Goal: Information Seeking & Learning: Learn about a topic

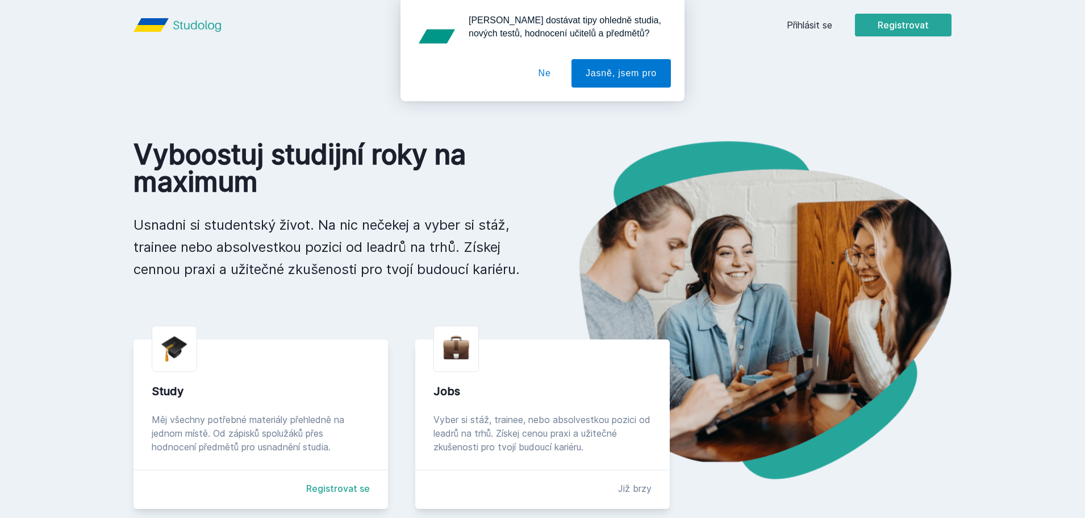
click at [535, 72] on button "Ne" at bounding box center [545, 73] width 41 height 28
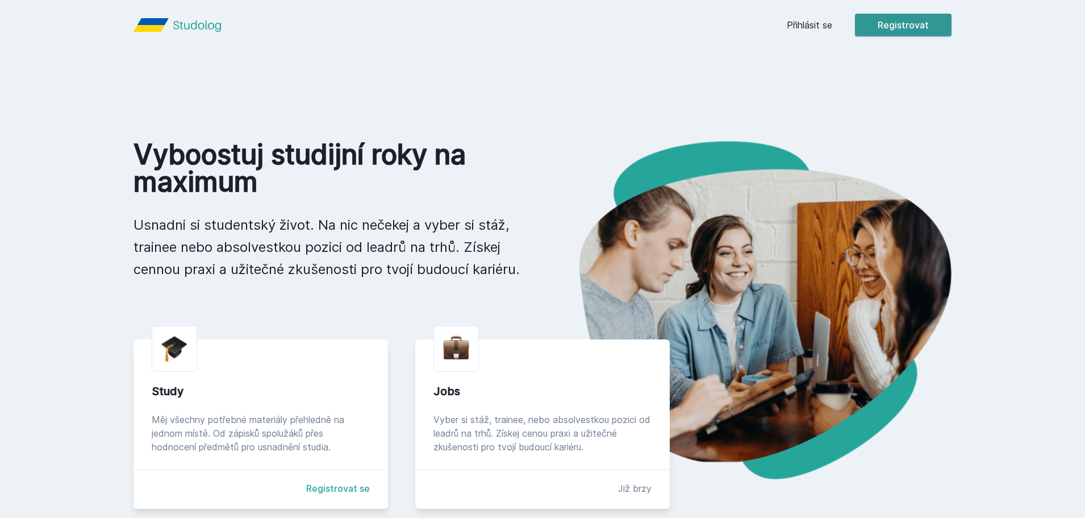
click at [905, 34] on button "Registrovat" at bounding box center [903, 25] width 97 height 23
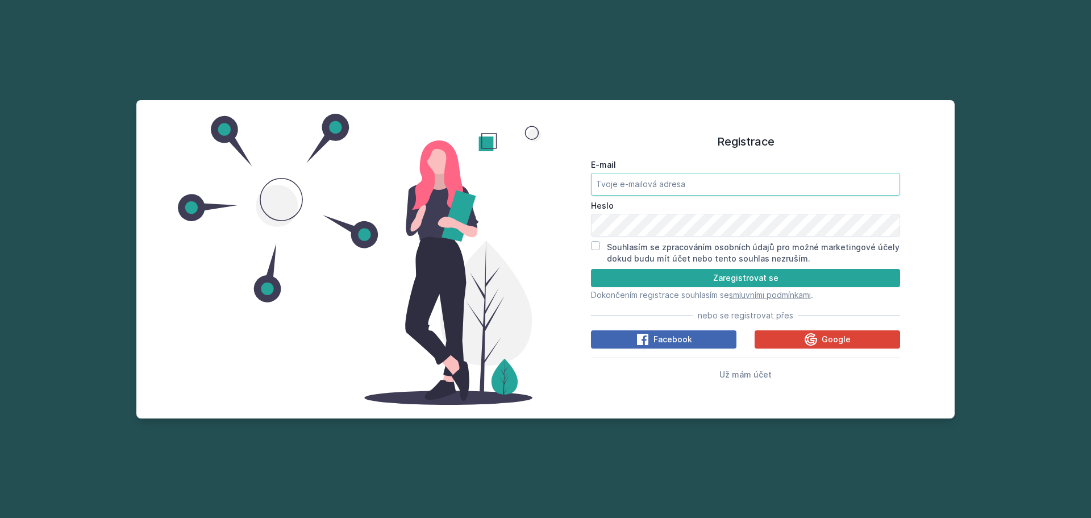
click at [695, 185] on input "E-mail" at bounding box center [745, 184] width 309 height 23
click at [815, 336] on icon at bounding box center [811, 339] width 14 height 14
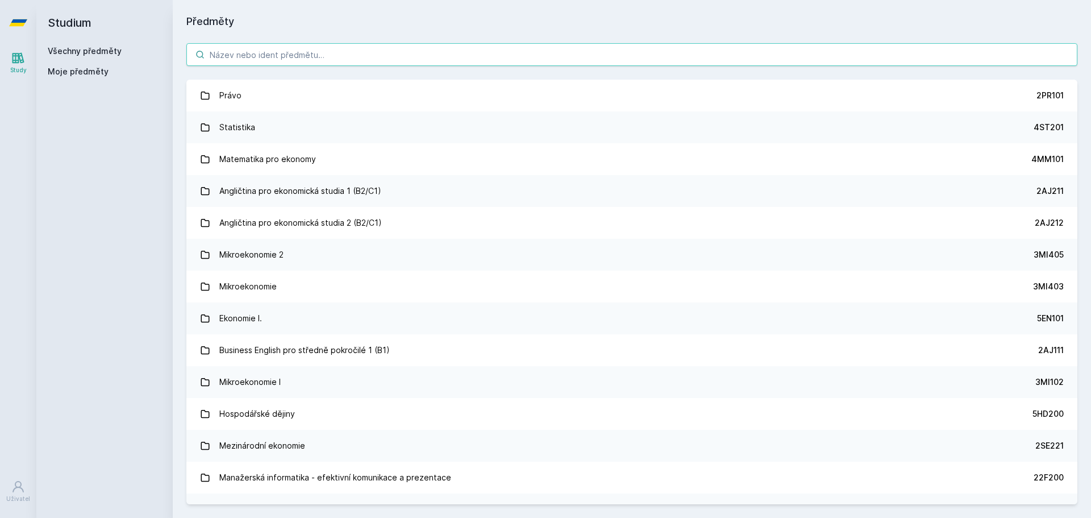
click at [217, 63] on input "search" at bounding box center [631, 54] width 891 height 23
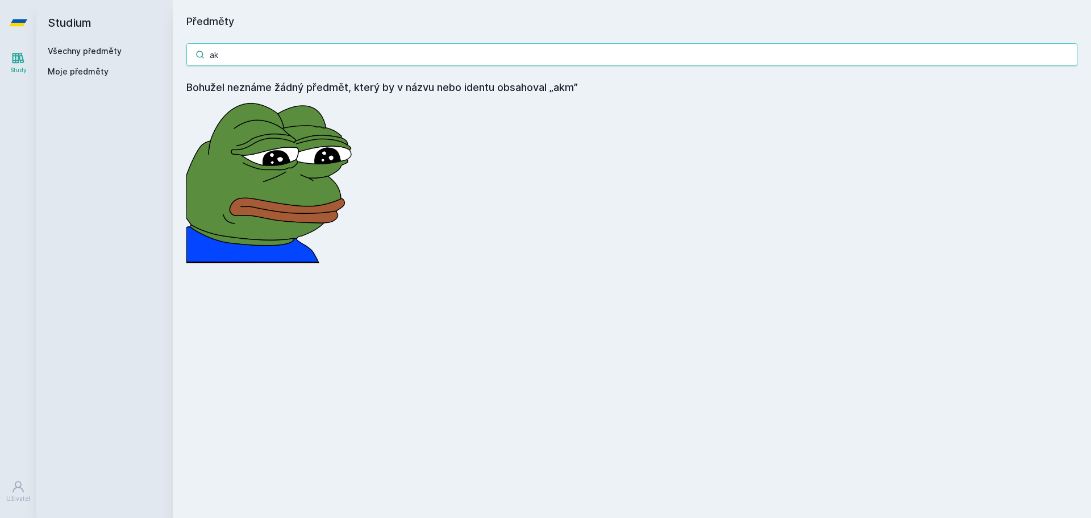
type input "a"
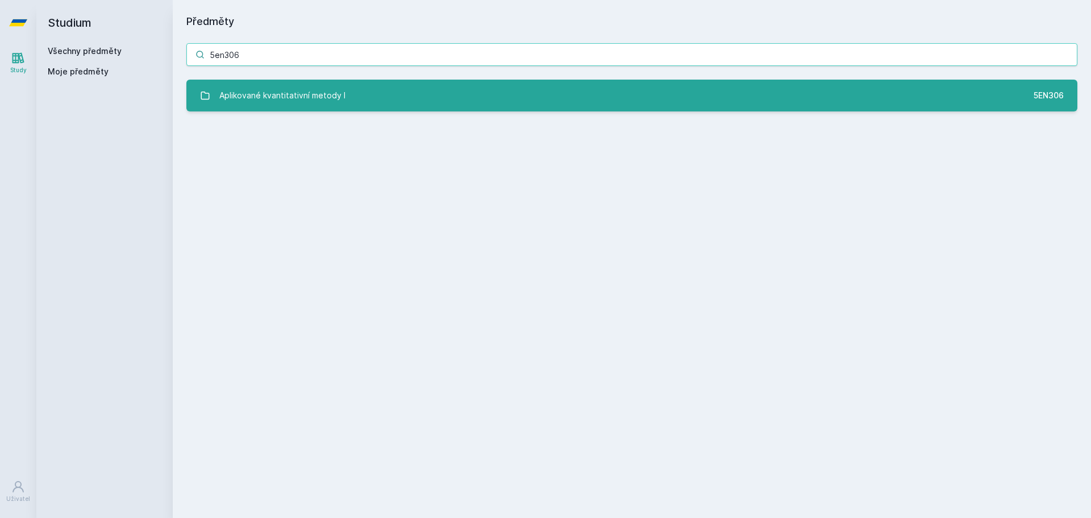
type input "5en306"
click at [314, 106] on div "Aplikované kvantitativní metody I" at bounding box center [282, 95] width 126 height 23
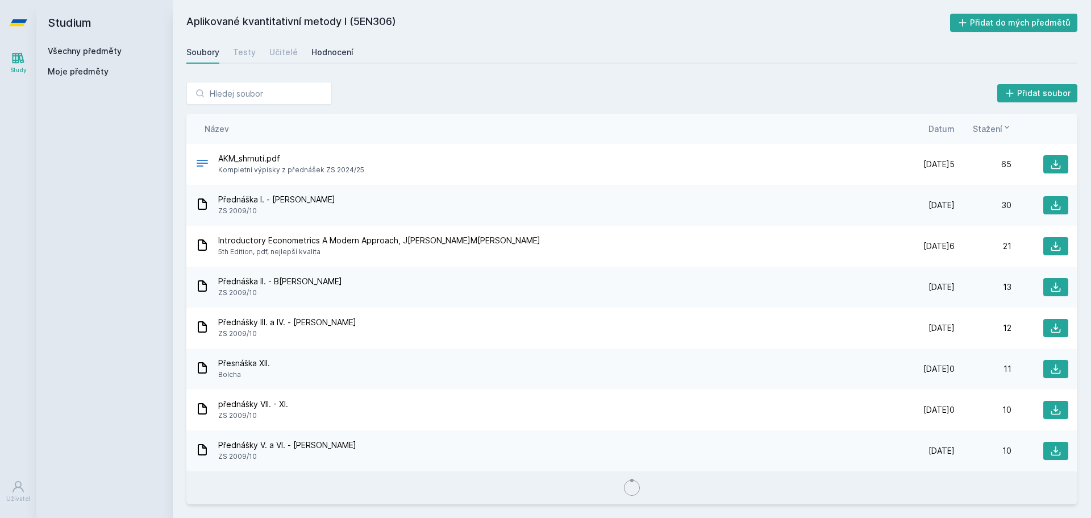
click at [327, 48] on div "Hodnocení" at bounding box center [332, 52] width 42 height 11
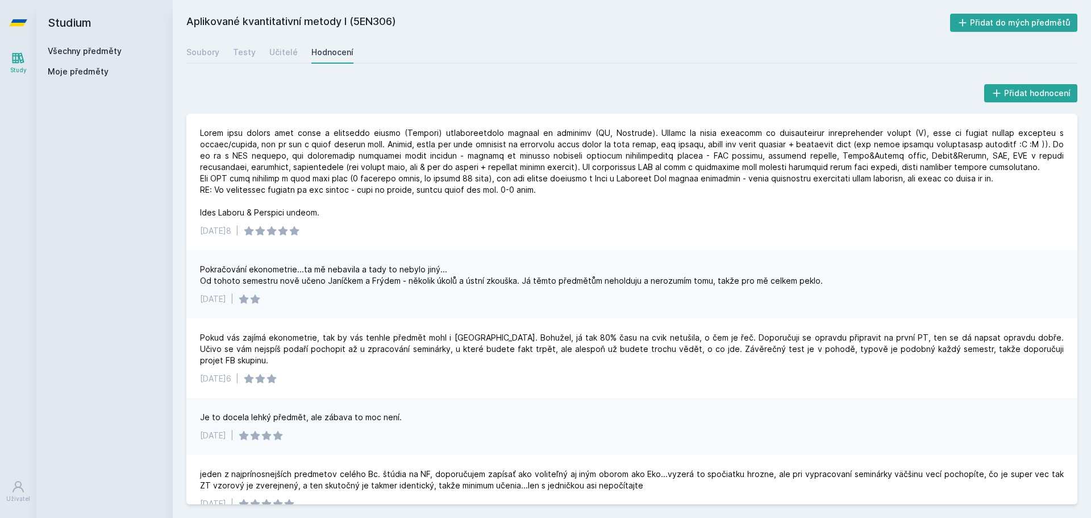
click at [265, 56] on div "Soubory Testy Učitelé Hodnocení" at bounding box center [631, 52] width 891 height 23
click at [274, 52] on div "Učitelé" at bounding box center [283, 52] width 28 height 11
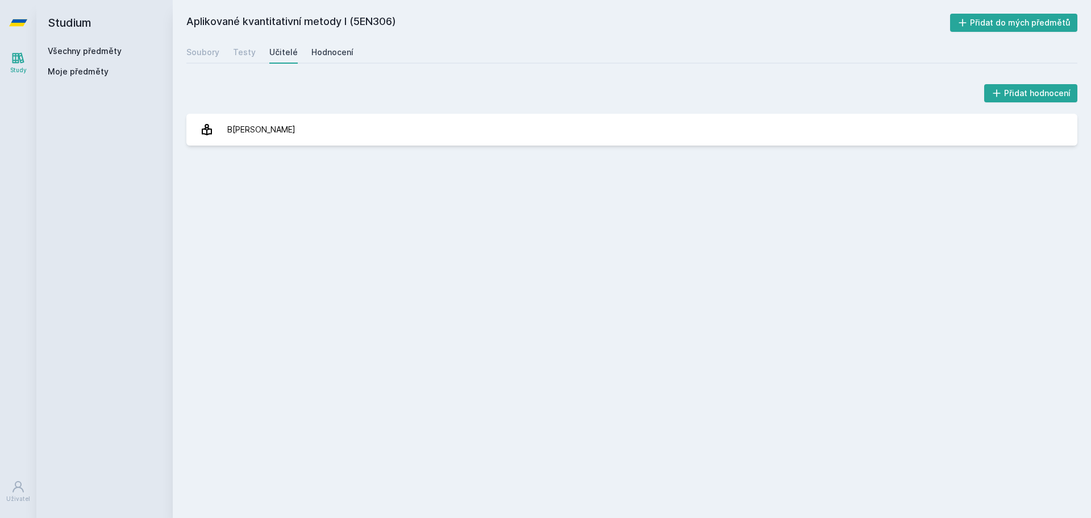
click at [311, 57] on div "Hodnocení" at bounding box center [332, 52] width 42 height 11
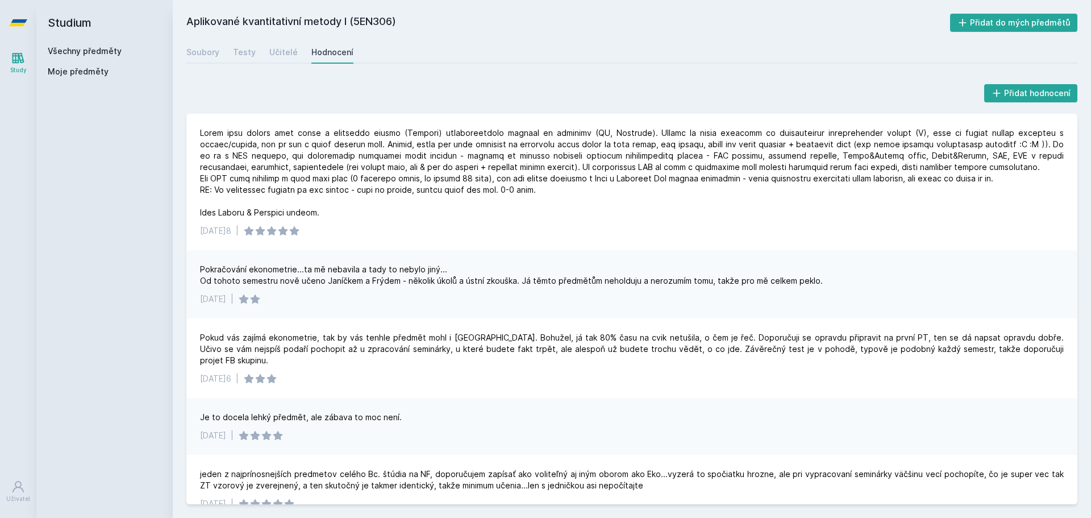
click at [294, 52] on div "Soubory Testy Učitelé Hodnocení" at bounding box center [631, 52] width 891 height 23
click at [292, 51] on div "Učitelé" at bounding box center [283, 52] width 28 height 11
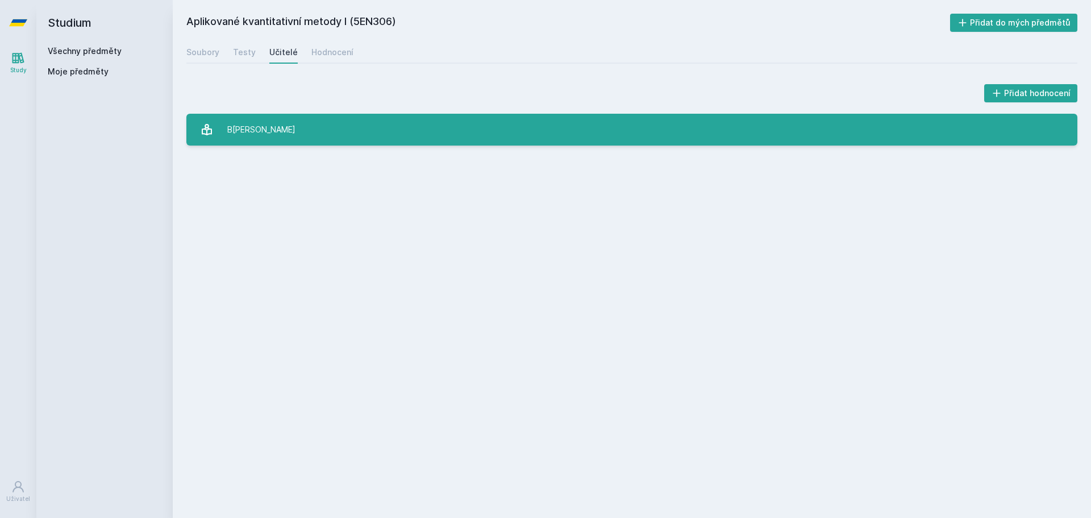
click at [277, 127] on link "Bisová Sára" at bounding box center [631, 130] width 891 height 32
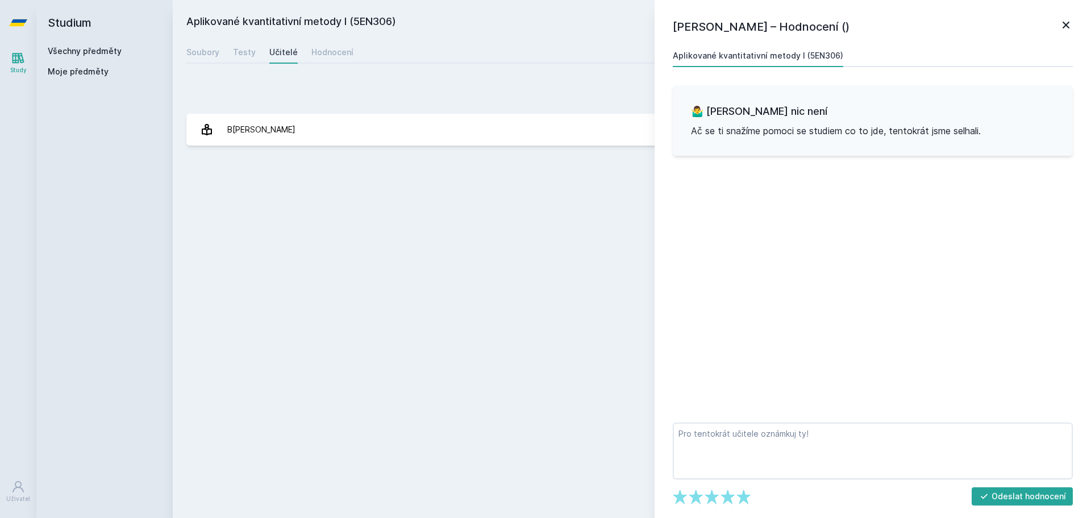
click at [1066, 27] on icon at bounding box center [1066, 25] width 14 height 14
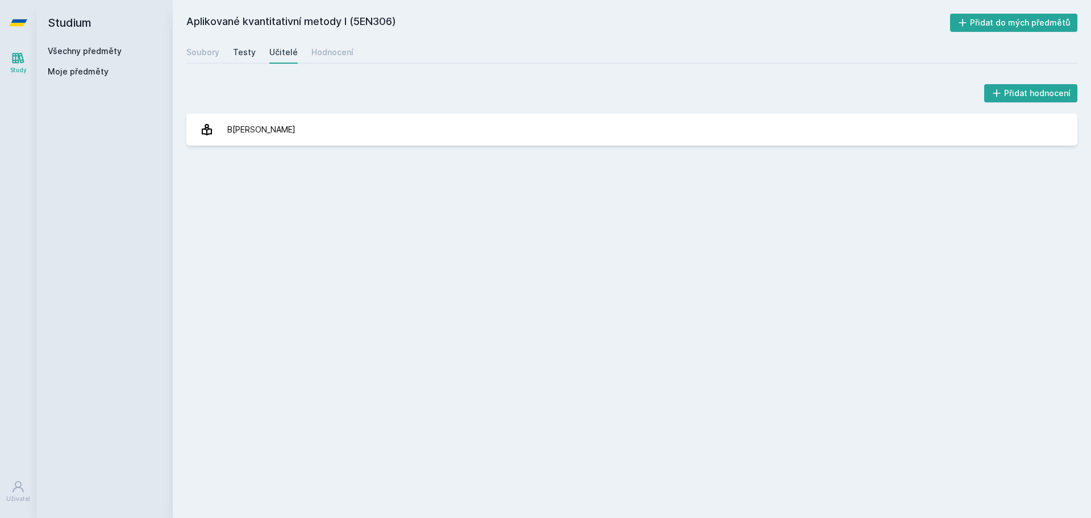
click at [234, 61] on link "Testy" at bounding box center [244, 52] width 23 height 23
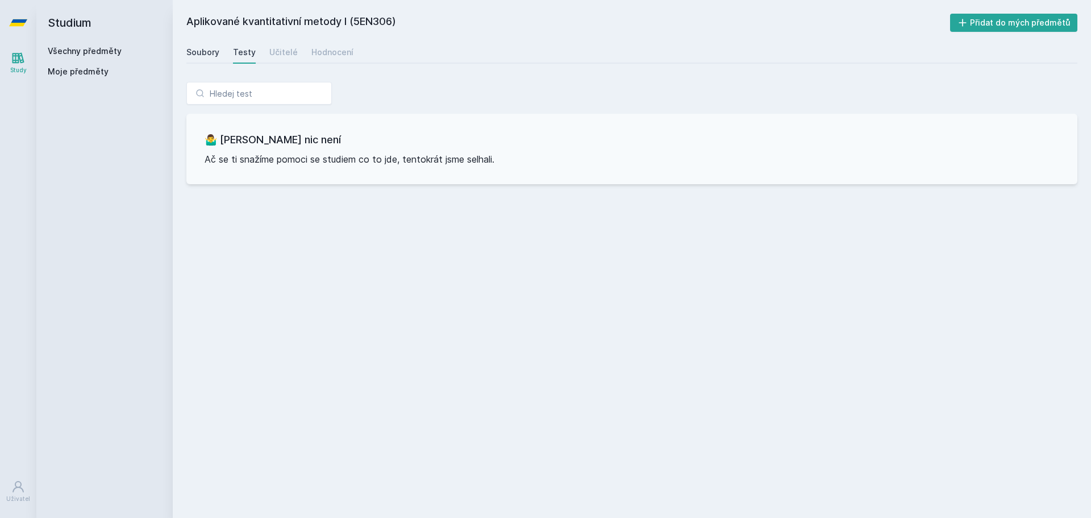
click at [209, 54] on div "Soubory" at bounding box center [202, 52] width 33 height 11
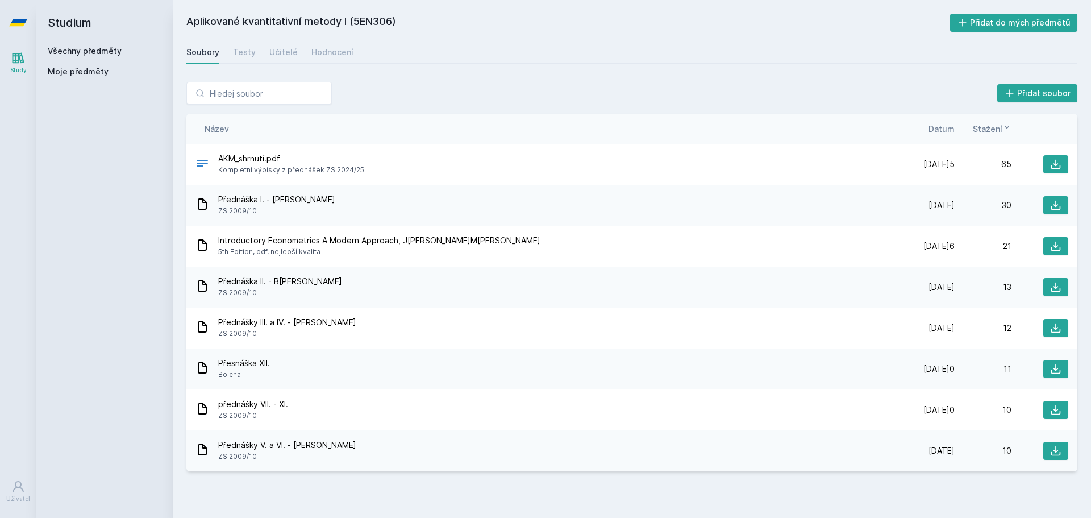
click at [272, 281] on span "Přednáška II. - Bartoň" at bounding box center [280, 281] width 124 height 11
click at [319, 322] on span "Přednášky III. a IV. - Kubíček" at bounding box center [287, 322] width 138 height 11
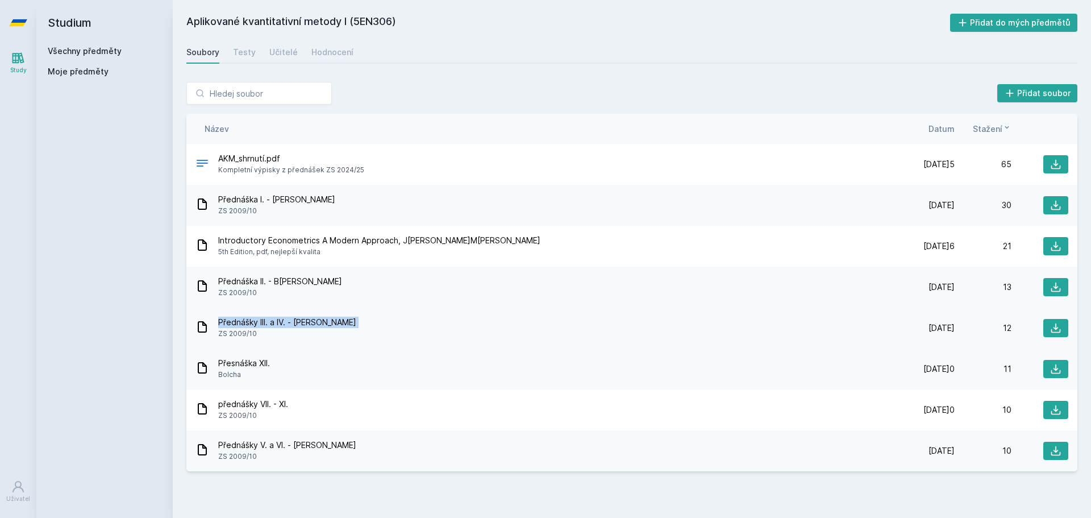
click at [319, 322] on span "Přednášky III. a IV. - Kubíček" at bounding box center [287, 322] width 138 height 11
click at [251, 210] on span "ZS 2009/10" at bounding box center [276, 210] width 117 height 11
click at [277, 253] on span "5th Edition, pdf, nejlepší kvalita" at bounding box center [379, 251] width 322 height 11
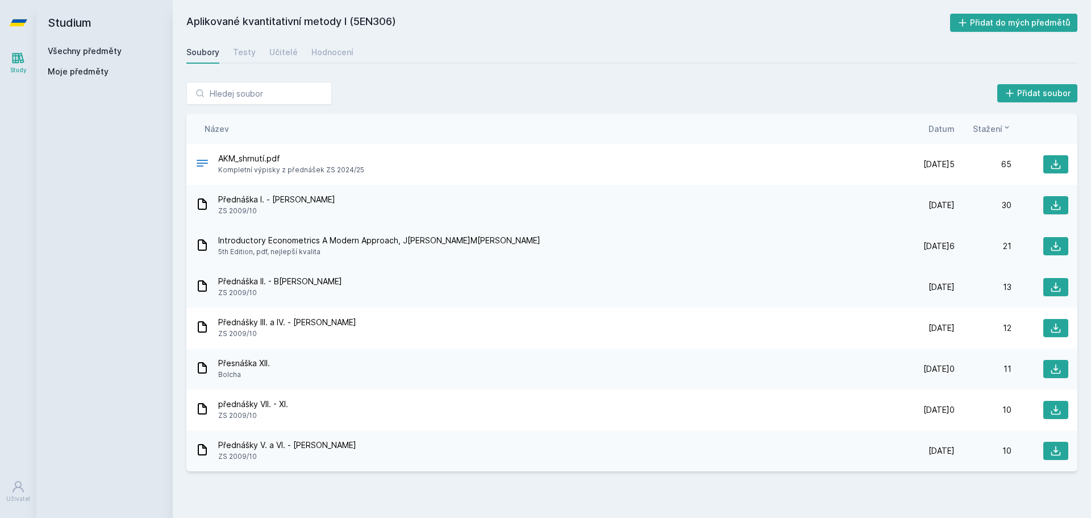
click at [277, 253] on span "5th Edition, pdf, nejlepší kvalita" at bounding box center [379, 251] width 322 height 11
click at [360, 269] on div "Přednáška II. - Bartoň ZS 2009/10 25. 10. 09 25. 10. 2009 13" at bounding box center [631, 287] width 891 height 41
click at [248, 170] on span "Kompletní výpisky z přednášek ZS 2024/25" at bounding box center [291, 169] width 146 height 11
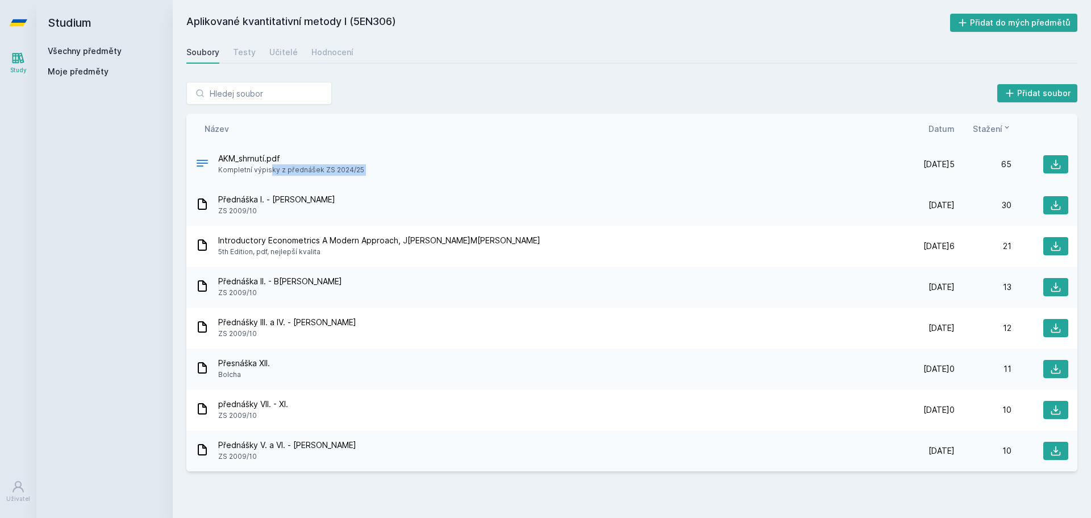
click at [248, 170] on span "Kompletní výpisky z přednášek ZS 2024/25" at bounding box center [291, 169] width 146 height 11
click at [602, 190] on div "Přednáška I. - Bartoň ZS 2009/10 25. 10. 09 25. 10. 2009 30" at bounding box center [631, 205] width 891 height 41
click at [934, 239] on div "18. 1. 16 18. 1. 2016 21" at bounding box center [983, 246] width 170 height 18
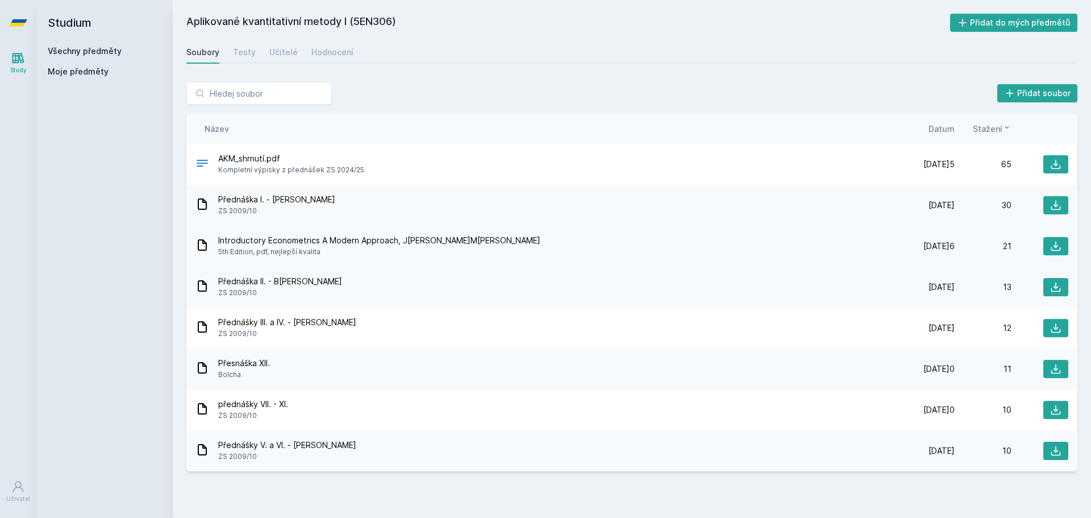
drag, startPoint x: 340, startPoint y: 254, endPoint x: 206, endPoint y: 234, distance: 135.1
click at [206, 234] on div "Introductory Econometrics A Modern Approach, Jeffrey M. Wooldridge 5th Edition,…" at bounding box center [631, 246] width 891 height 41
click at [948, 253] on div "18. 1. 16 18. 1. 2016 21" at bounding box center [983, 246] width 170 height 18
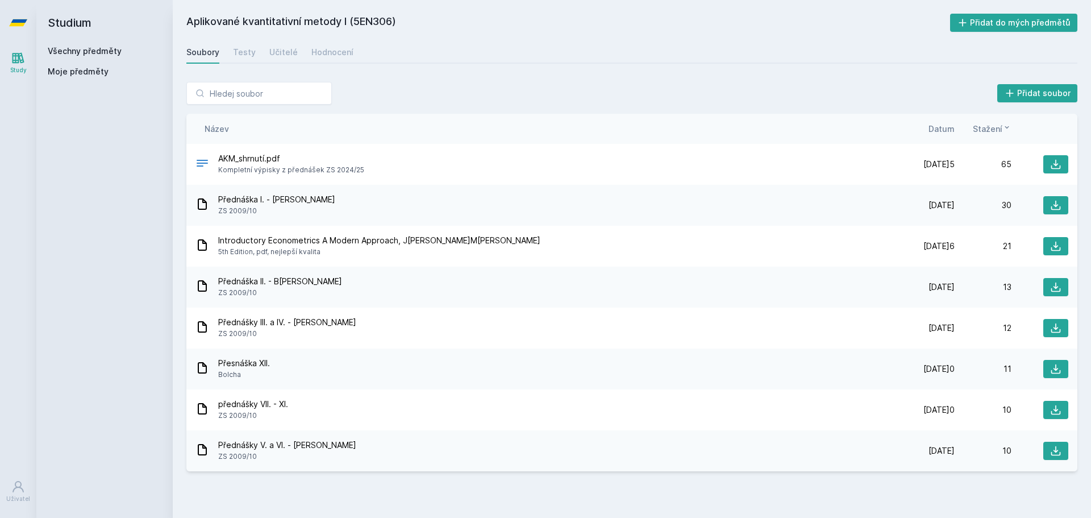
click at [90, 20] on h2 "Studium" at bounding box center [105, 22] width 114 height 45
click at [206, 55] on div "Soubory" at bounding box center [202, 52] width 33 height 11
click at [17, 28] on icon at bounding box center [18, 22] width 18 height 45
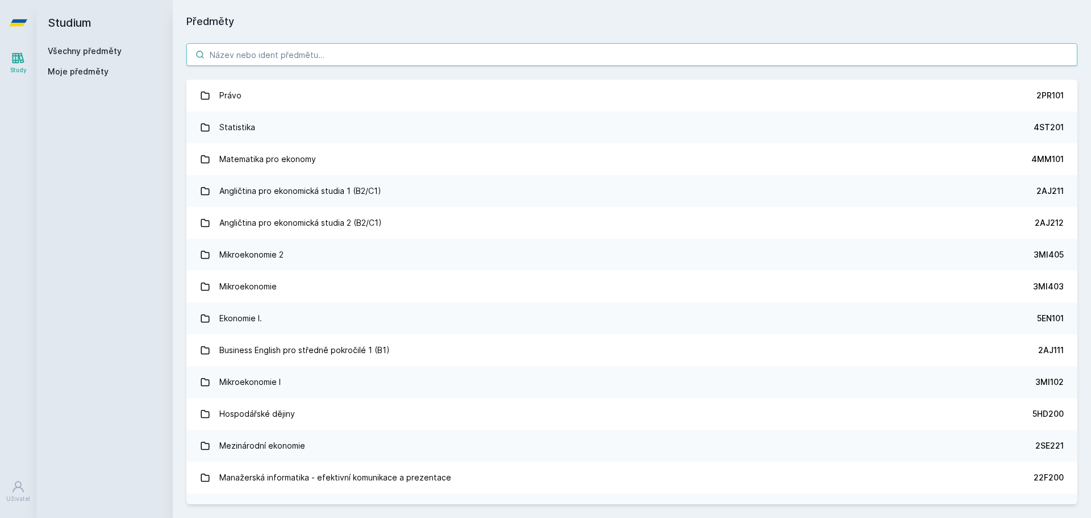
click at [285, 58] on input "search" at bounding box center [631, 54] width 891 height 23
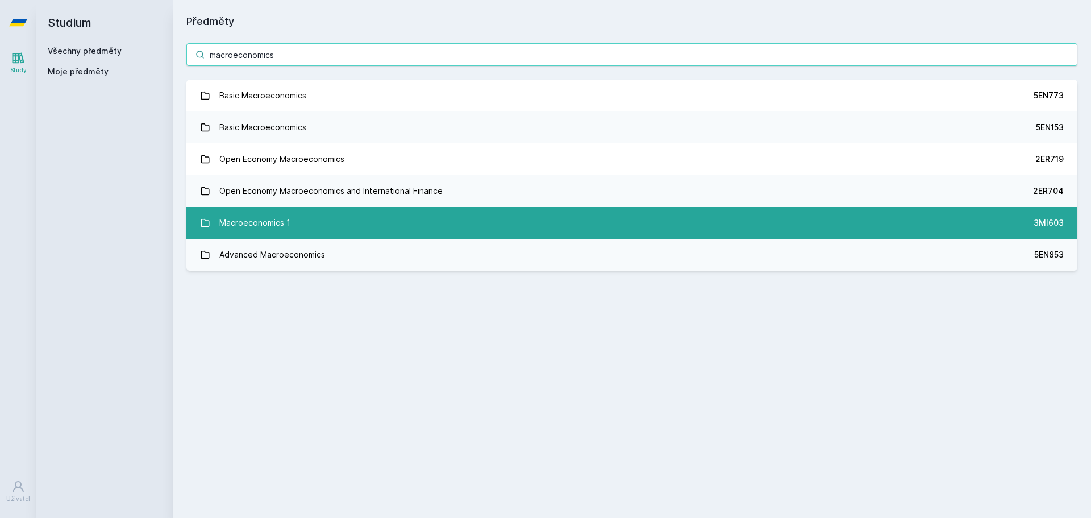
type input "macroeconomics"
click at [298, 218] on link "Macroeconomics 1 3MI603" at bounding box center [631, 223] width 891 height 32
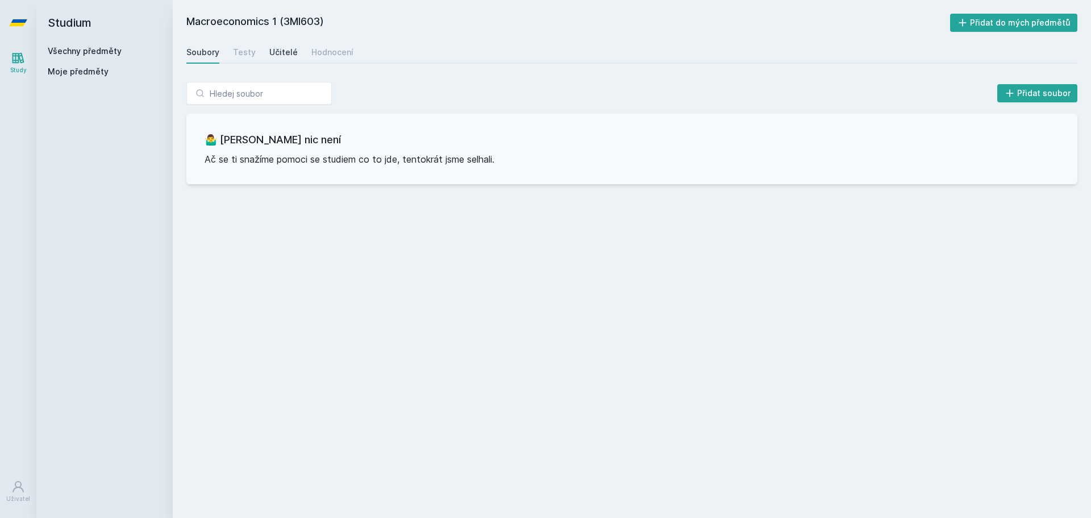
click at [278, 48] on div "Učitelé" at bounding box center [283, 52] width 28 height 11
click at [198, 53] on div "Soubory" at bounding box center [202, 52] width 33 height 11
click at [257, 53] on div "Soubory Testy Učitelé Hodnocení" at bounding box center [631, 52] width 891 height 23
click at [255, 55] on div "Soubory Testy Učitelé Hodnocení" at bounding box center [631, 52] width 891 height 23
click at [253, 55] on div "Testy" at bounding box center [244, 52] width 23 height 11
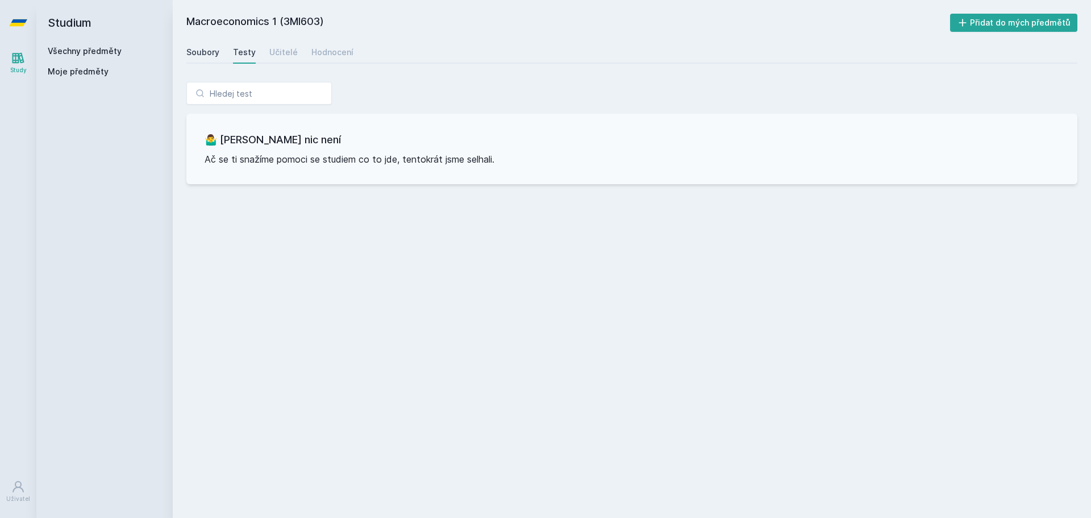
click at [202, 53] on div "Soubory" at bounding box center [202, 52] width 33 height 11
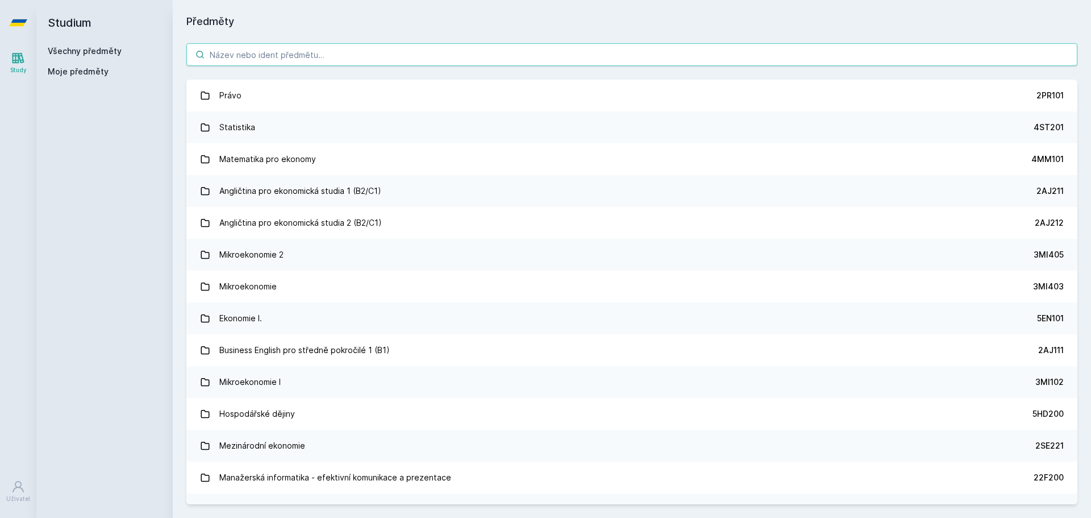
click at [253, 61] on input "search" at bounding box center [631, 54] width 891 height 23
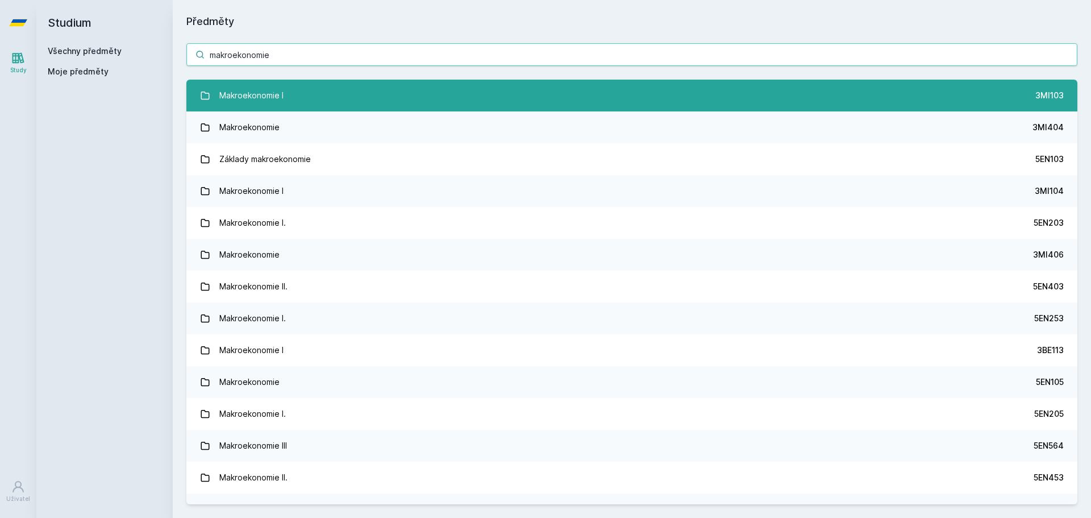
type input "makroekonomie"
click at [279, 92] on div "Makroekonomie I" at bounding box center [251, 95] width 64 height 23
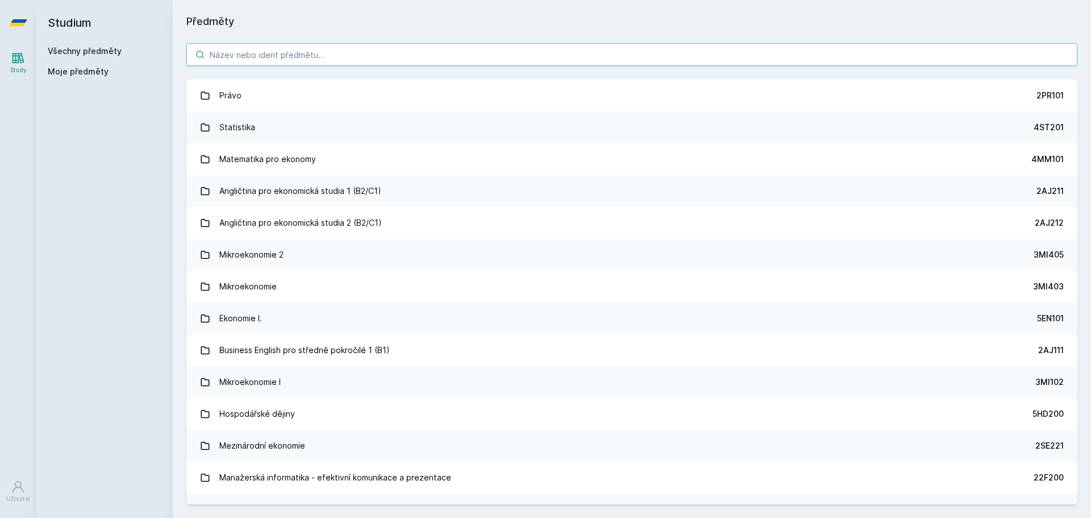
click at [232, 47] on input "search" at bounding box center [631, 54] width 891 height 23
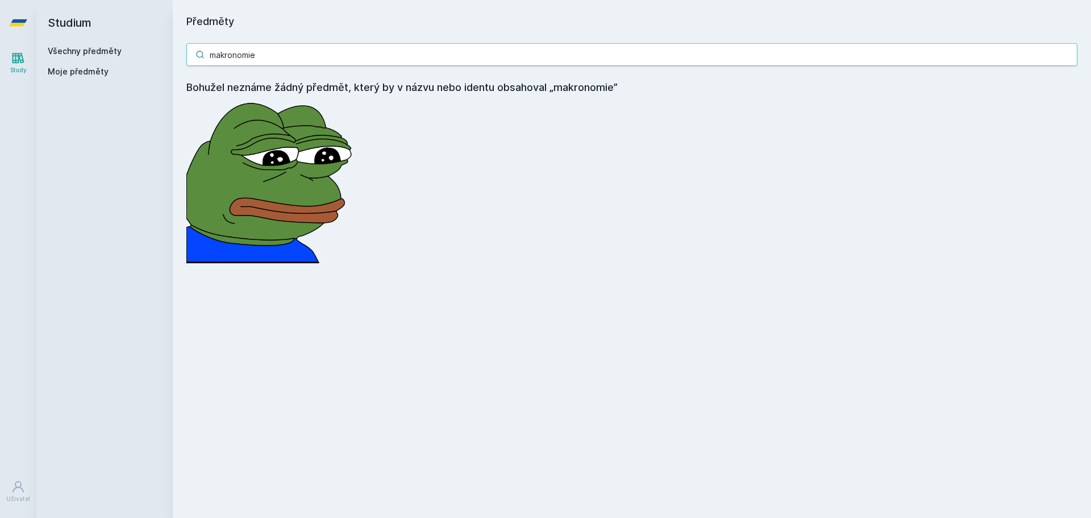
click at [235, 53] on input "makronomie" at bounding box center [631, 54] width 891 height 23
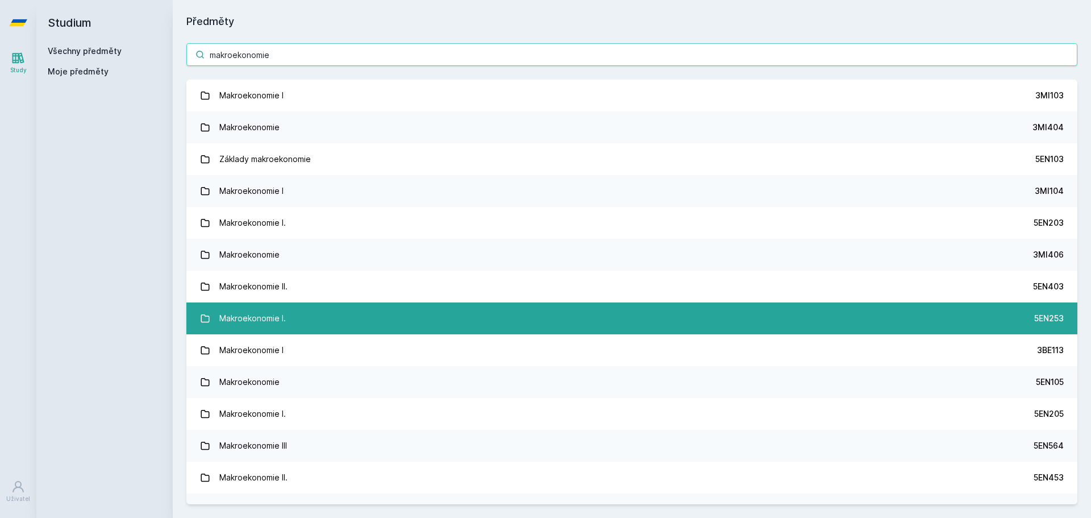
type input "makroekonomie"
click at [277, 312] on div "Makroekonomie I." at bounding box center [252, 318] width 66 height 23
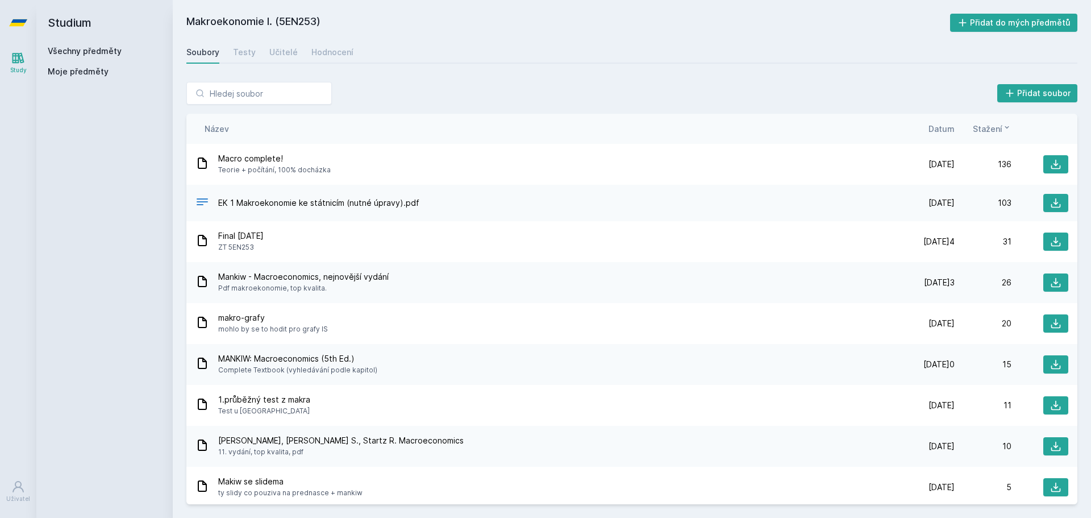
click at [943, 132] on span "Datum" at bounding box center [942, 129] width 26 height 12
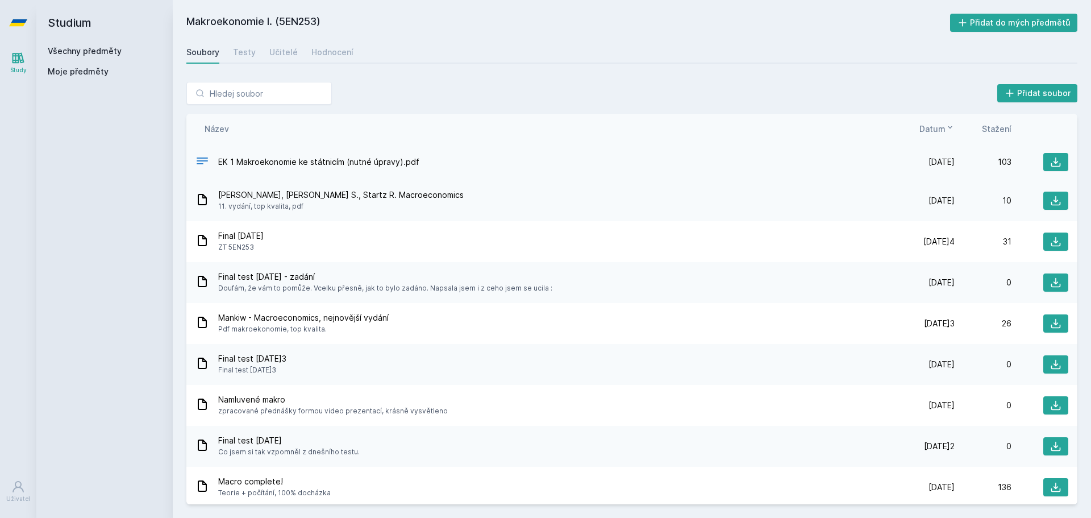
click at [353, 162] on span "EK 1 Makroekonomie ke státnicím (nutné úpravy).pdf" at bounding box center [318, 161] width 201 height 11
click at [237, 43] on link "Testy" at bounding box center [244, 52] width 23 height 23
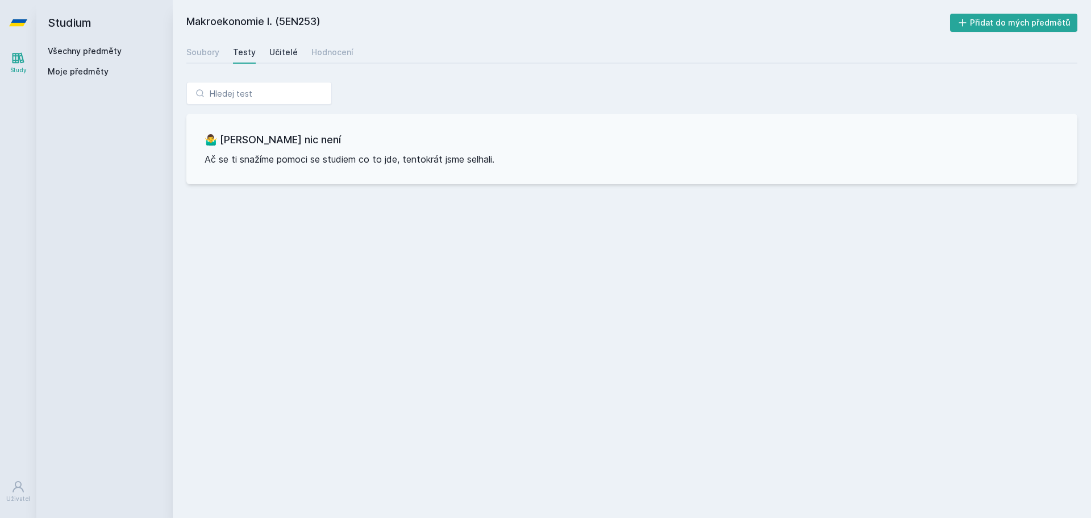
click at [274, 47] on div "Učitelé" at bounding box center [283, 52] width 28 height 11
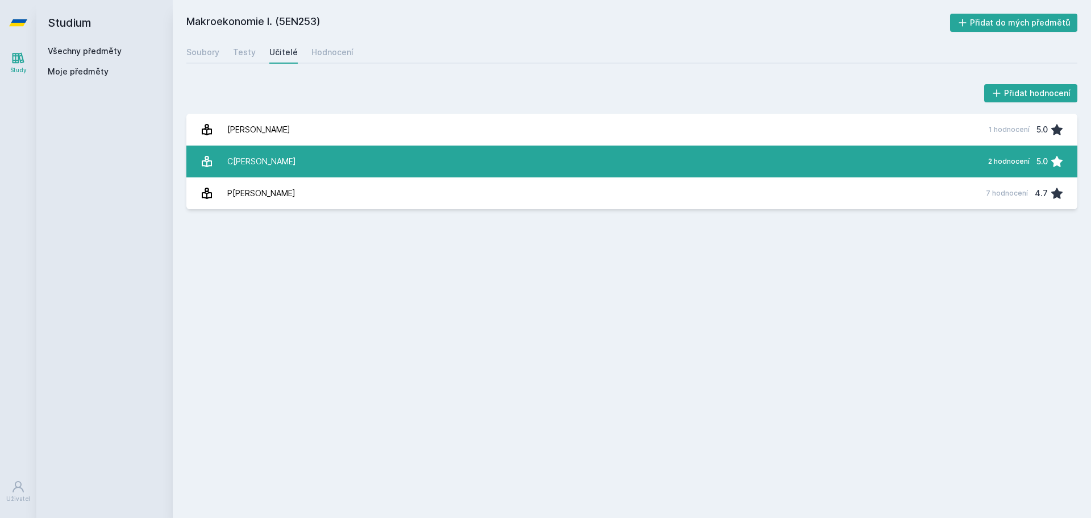
click at [435, 158] on link "Chytilová Helena 2 hodnocení 5.0" at bounding box center [631, 161] width 891 height 32
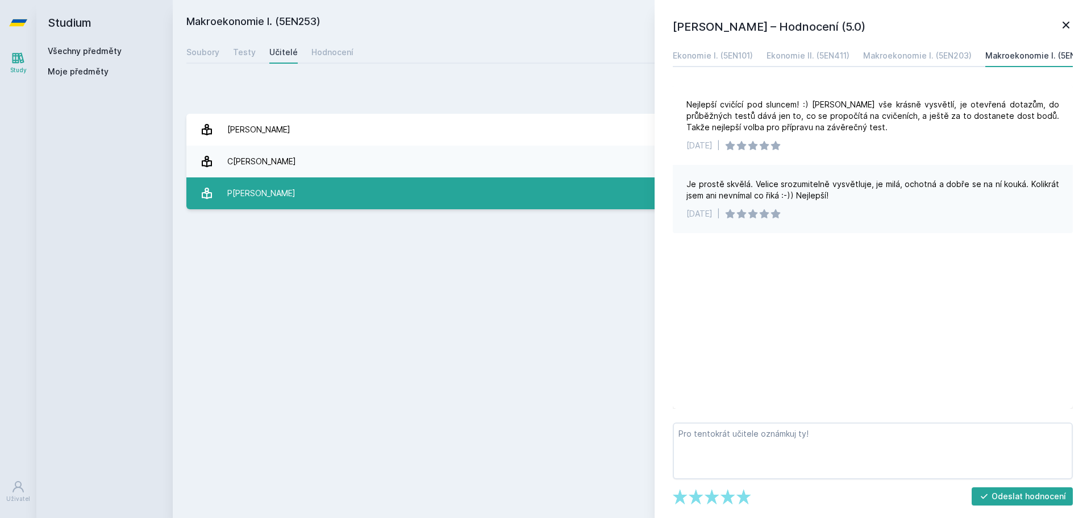
click at [434, 206] on link "Potužák Pavel 7 hodnocení 4.7" at bounding box center [631, 193] width 891 height 32
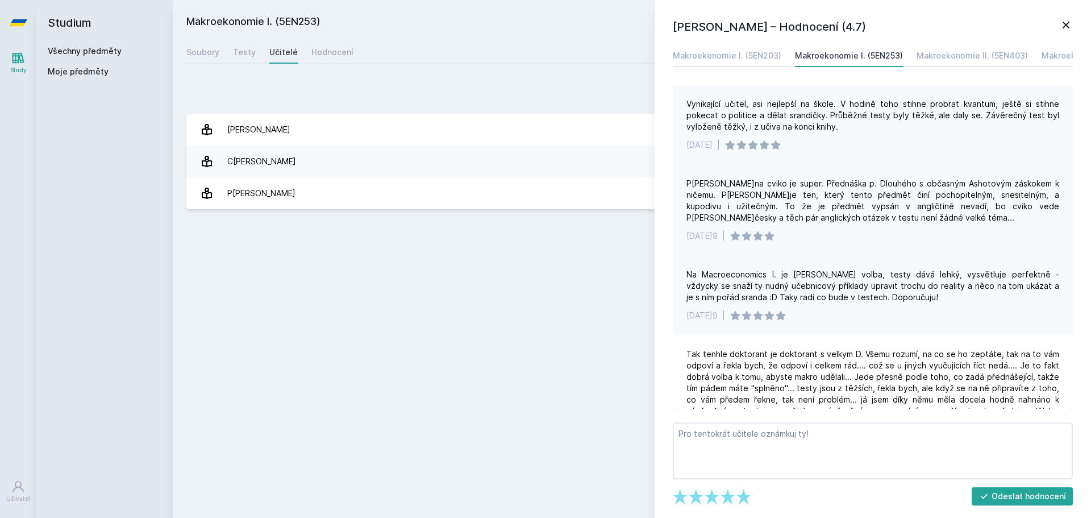
scroll to position [279, 0]
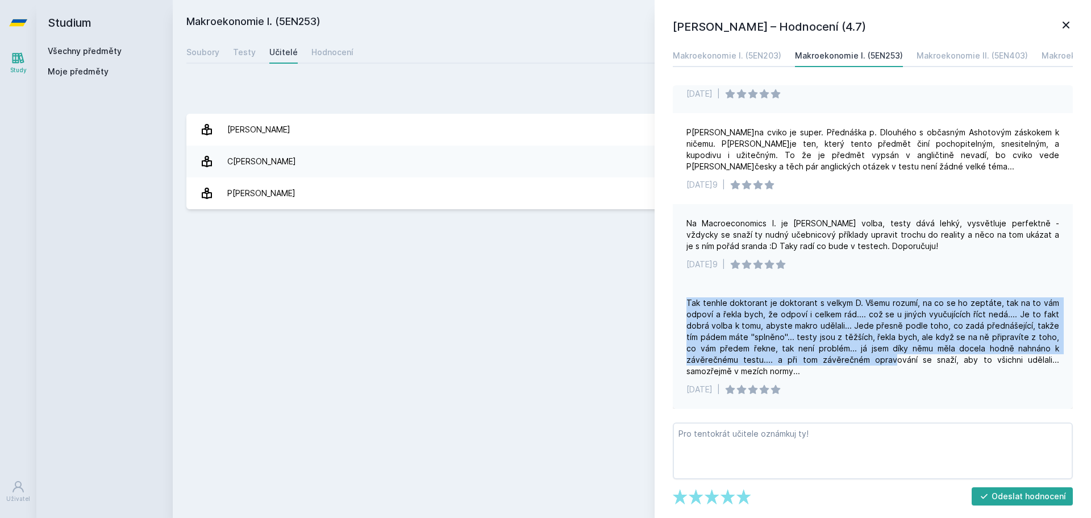
drag, startPoint x: 697, startPoint y: 303, endPoint x: 893, endPoint y: 356, distance: 203.5
click at [893, 356] on div "Tak tenhle doktorant je doktorant s velkym D. Všemu rozumí, na co se ho zeptáte…" at bounding box center [873, 346] width 400 height 125
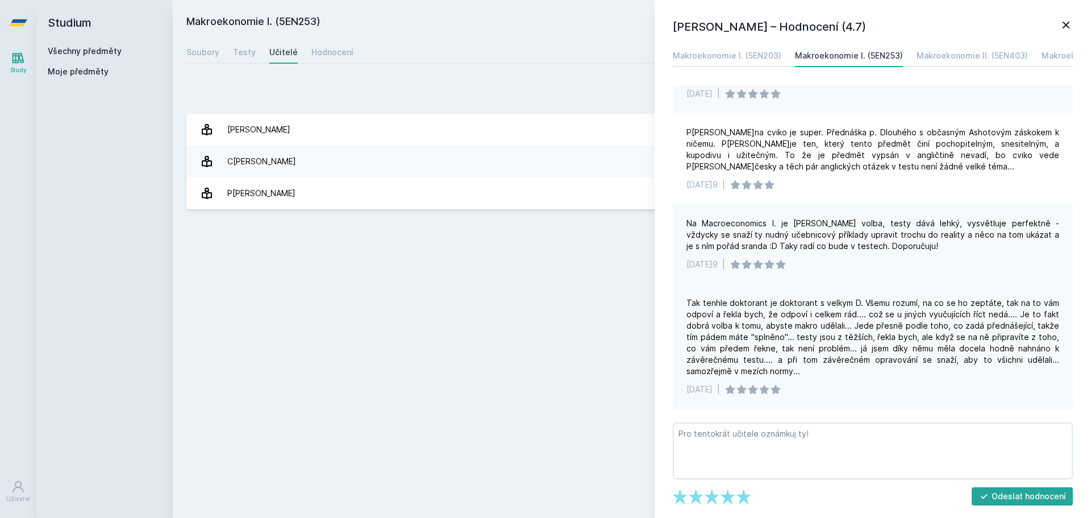
click at [809, 365] on div "Tak tenhle doktorant je doktorant s velkym D. Všemu rozumí, na co se ho zeptáte…" at bounding box center [872, 337] width 373 height 80
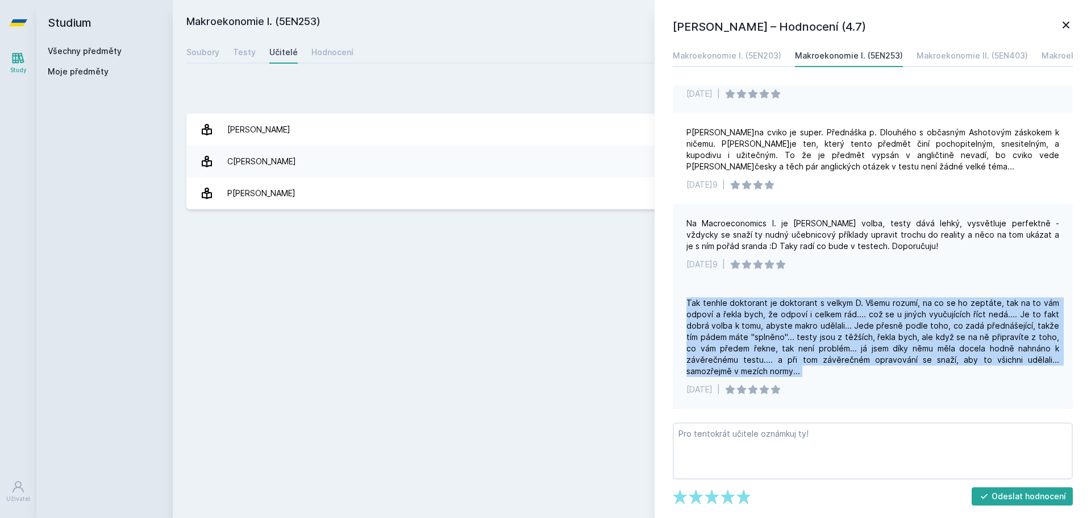
click at [809, 365] on div "Tak tenhle doktorant je doktorant s velkym D. Všemu rozumí, na co se ho zeptáte…" at bounding box center [872, 337] width 373 height 80
click at [865, 320] on div "Tak tenhle doktorant je doktorant s velkym D. Všemu rozumí, na co se ho zeptáte…" at bounding box center [872, 337] width 373 height 80
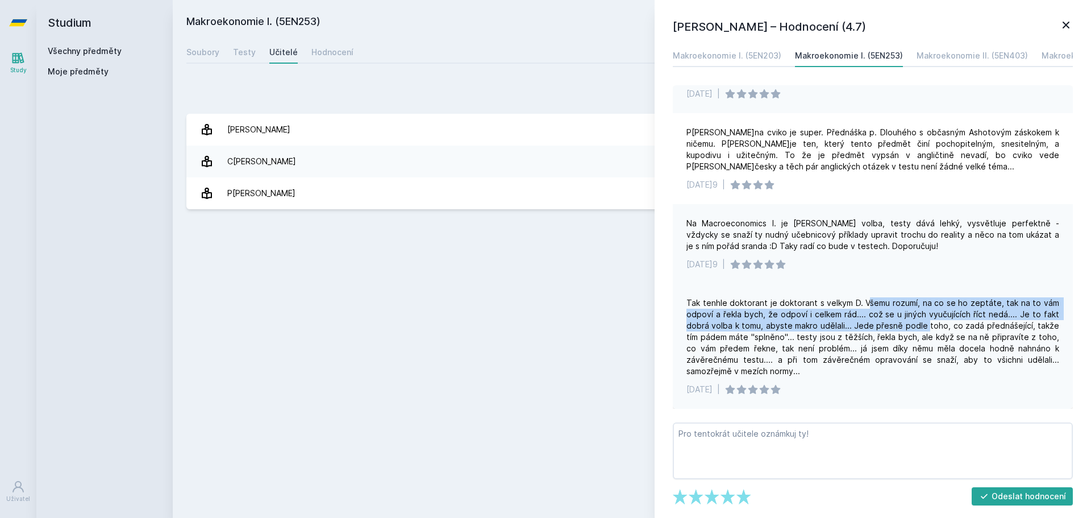
drag, startPoint x: 867, startPoint y: 300, endPoint x: 927, endPoint y: 330, distance: 67.3
click at [927, 330] on div "Tak tenhle doktorant je doktorant s velkym D. Všemu rozumí, na co se ho zeptáte…" at bounding box center [872, 337] width 373 height 80
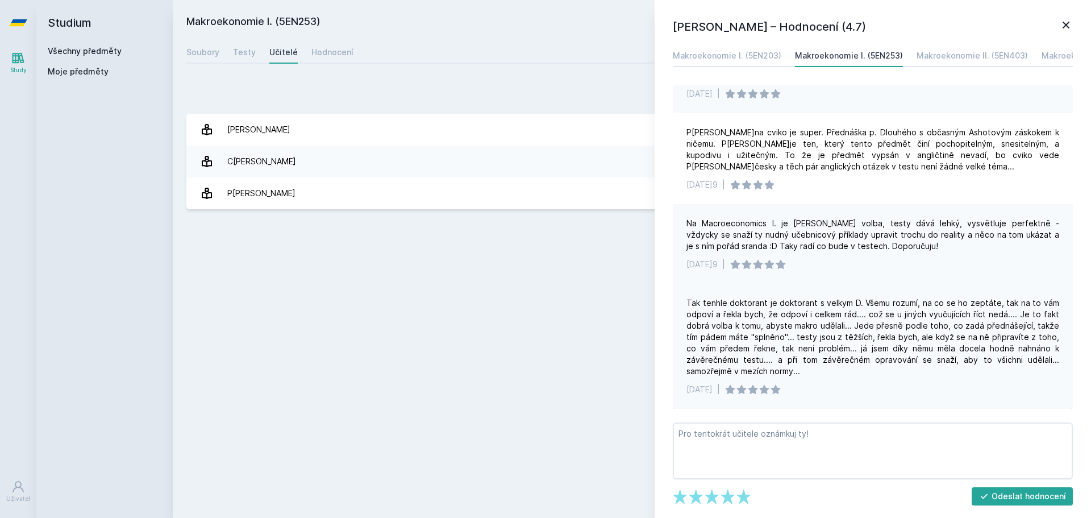
click at [713, 390] on div "16. 1. 2009" at bounding box center [699, 389] width 26 height 11
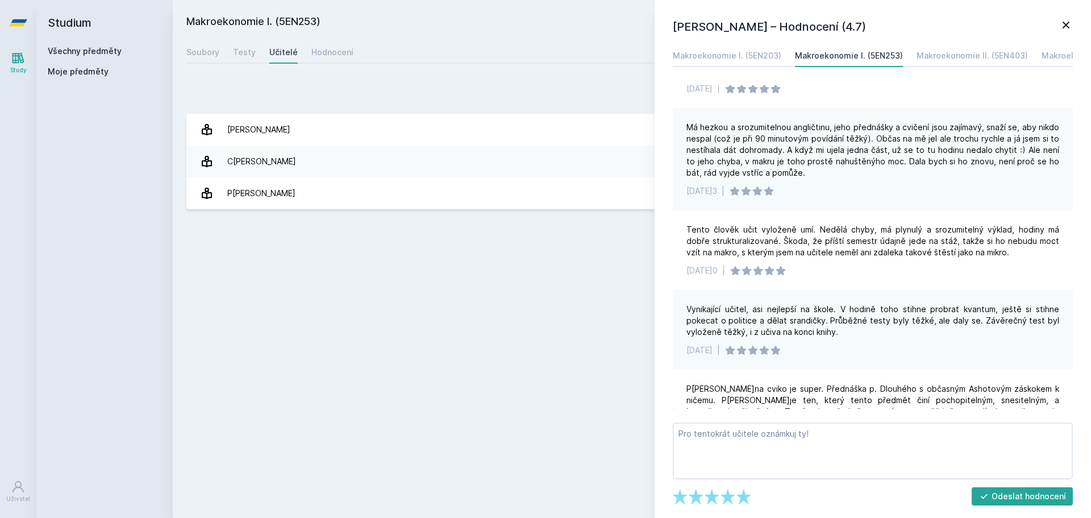
scroll to position [0, 0]
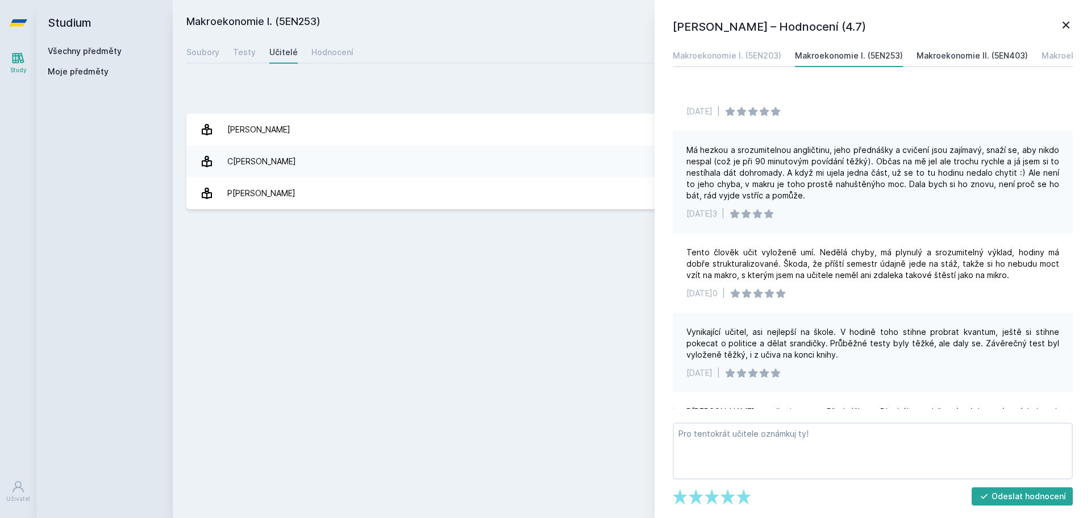
click at [935, 60] on div "Makroekonomie II. (5EN403)" at bounding box center [972, 55] width 111 height 11
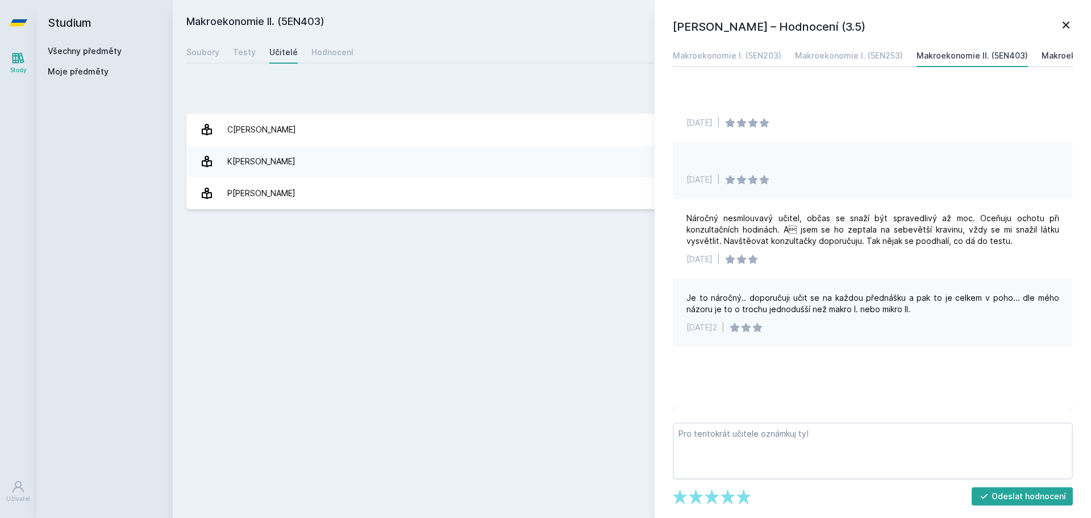
click at [1042, 54] on div "Makroekonomie II. (5EN453)" at bounding box center [1097, 55] width 111 height 11
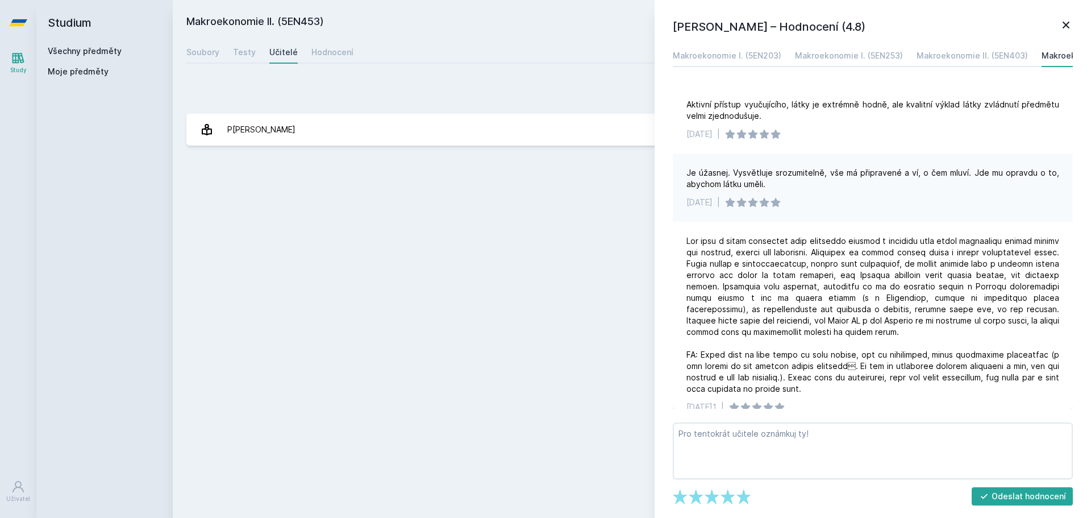
click at [610, 187] on div "Makroekonomie II. (5EN453) Přidat do mých předmětů Soubory Testy Učitelé Hodnoc…" at bounding box center [631, 259] width 891 height 490
click at [1071, 22] on icon at bounding box center [1066, 25] width 14 height 14
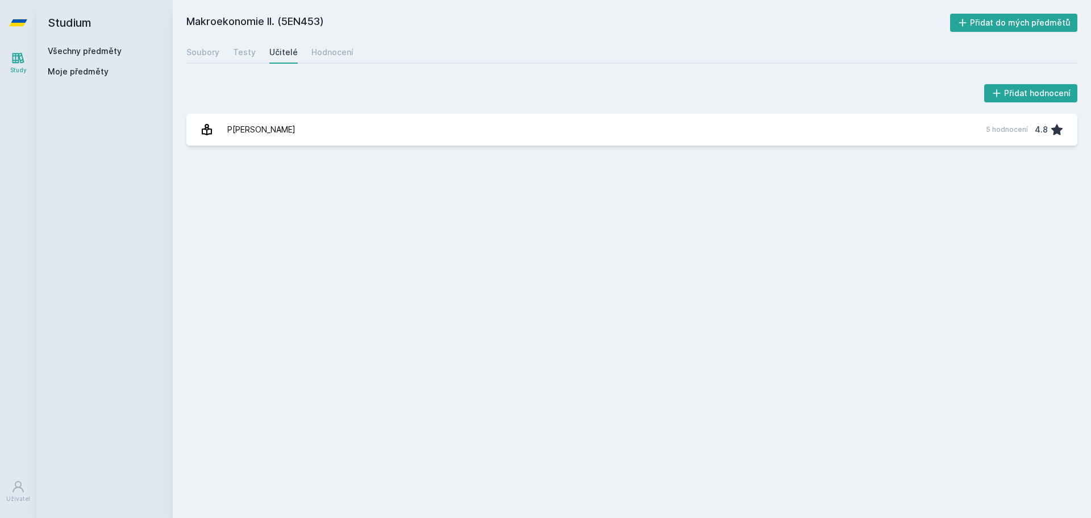
click at [66, 19] on h2 "Studium" at bounding box center [105, 22] width 114 height 45
click at [44, 22] on div "Studium Všechny předměty Moje předměty" at bounding box center [104, 259] width 136 height 518
click at [8, 20] on link at bounding box center [18, 22] width 36 height 45
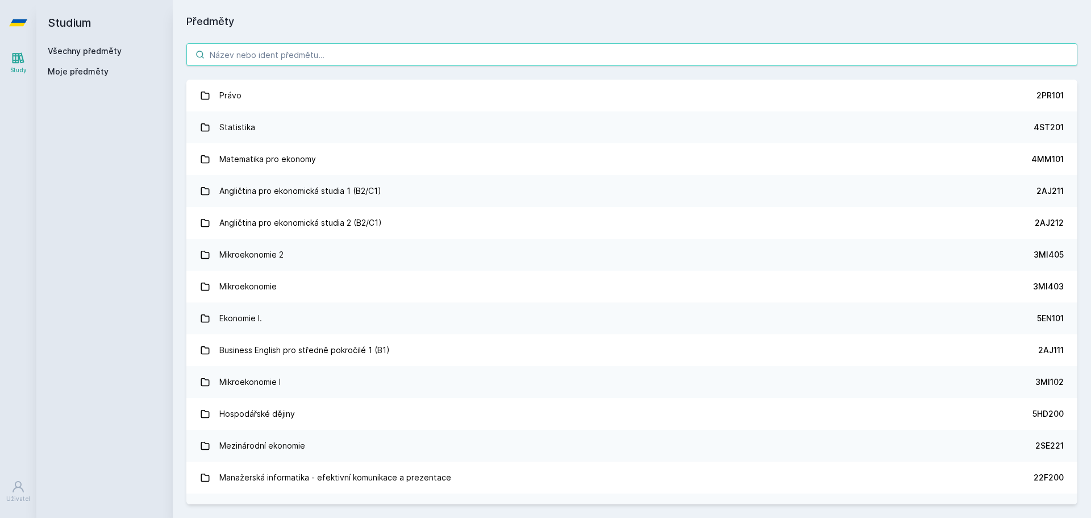
click at [240, 59] on input "search" at bounding box center [631, 54] width 891 height 23
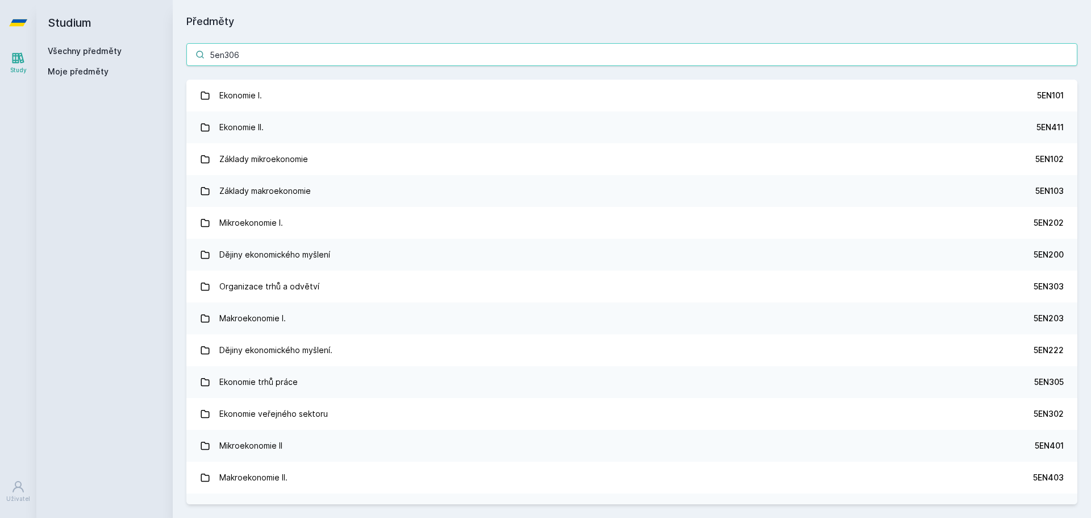
type input "5en306"
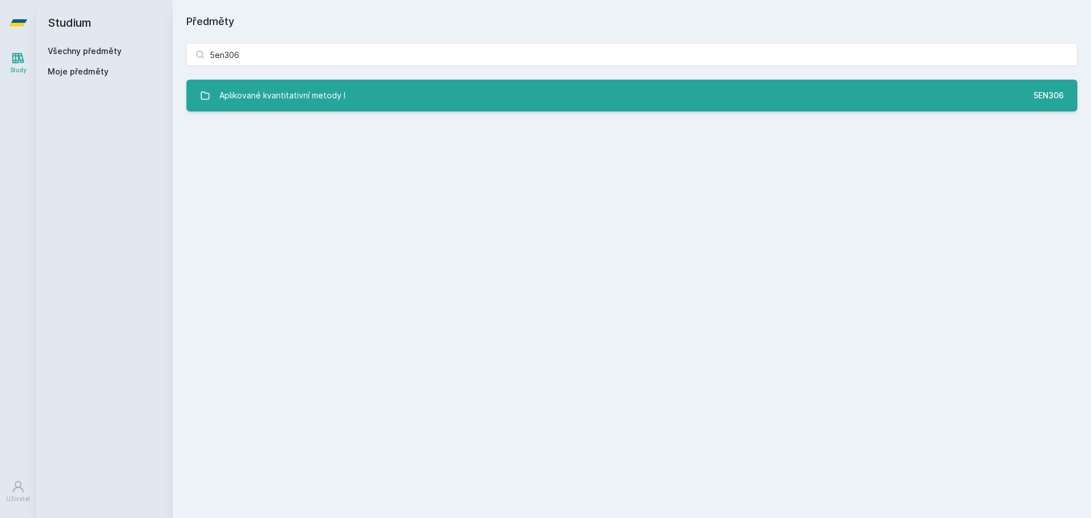
click at [324, 89] on div "Aplikované kvantitativní metody I" at bounding box center [282, 95] width 126 height 23
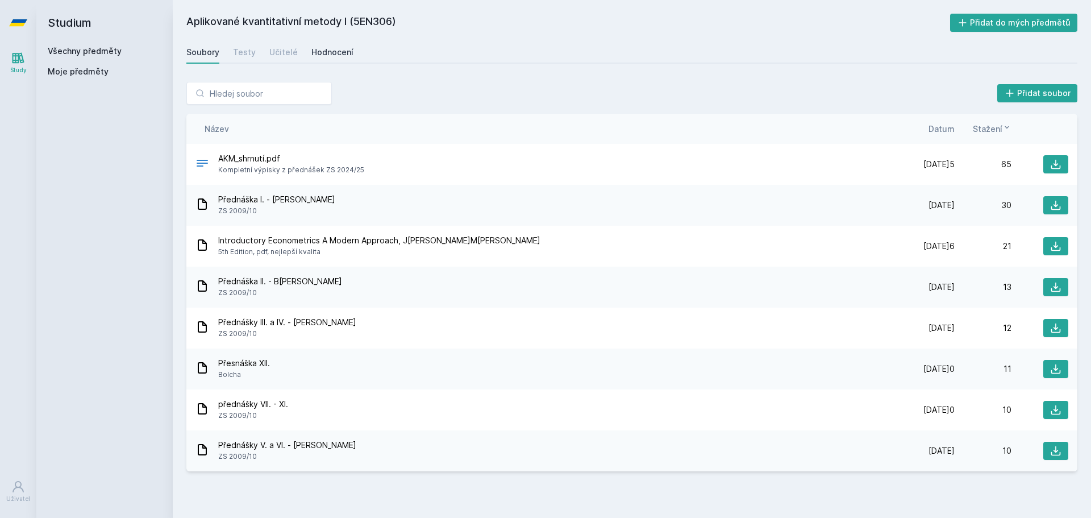
click at [327, 57] on div "Hodnocení" at bounding box center [332, 52] width 42 height 11
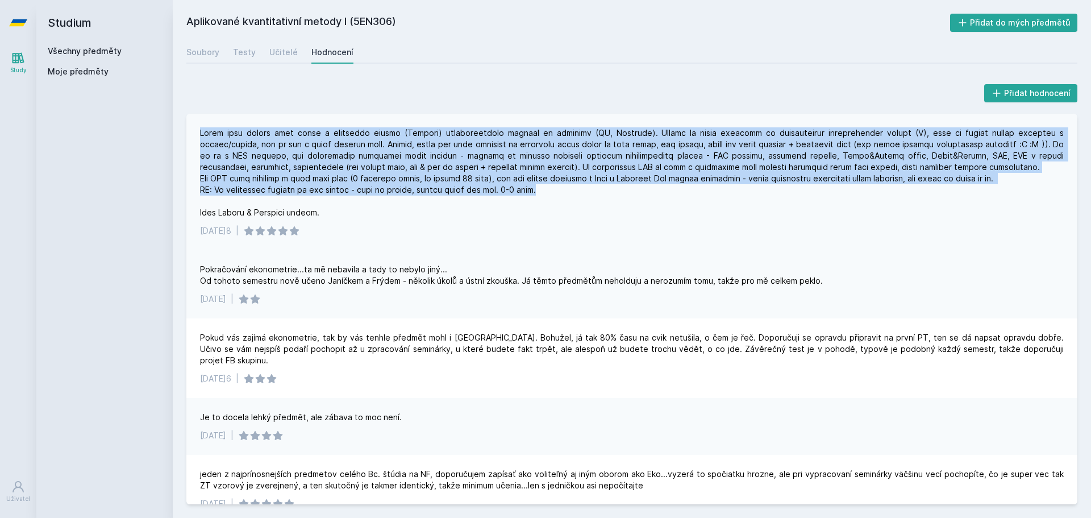
drag, startPoint x: 199, startPoint y: 132, endPoint x: 561, endPoint y: 192, distance: 366.8
click at [561, 192] on div "28. 6. 2018 |" at bounding box center [631, 182] width 891 height 136
click at [277, 47] on div "Učitelé" at bounding box center [283, 52] width 28 height 11
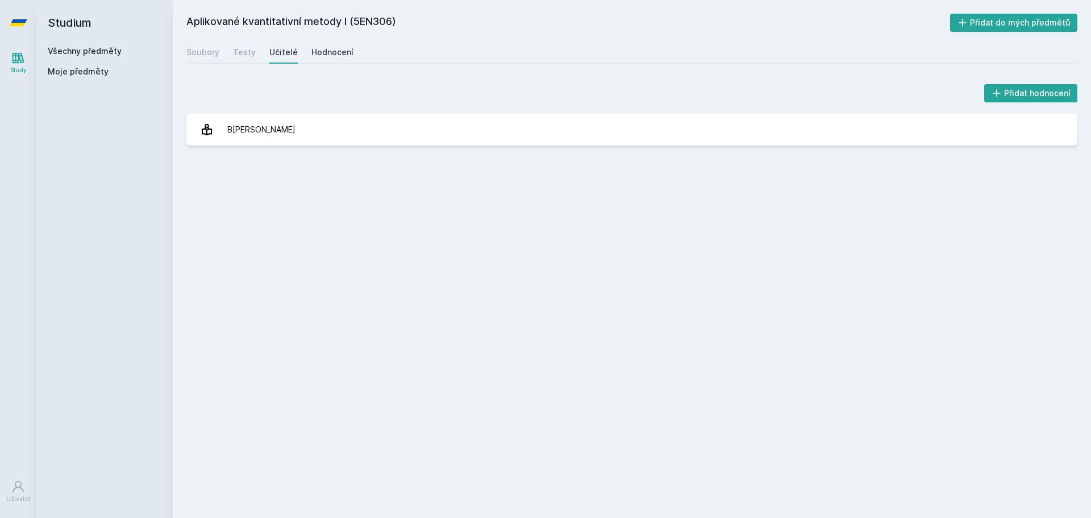
click at [332, 51] on div "Hodnocení" at bounding box center [332, 52] width 42 height 11
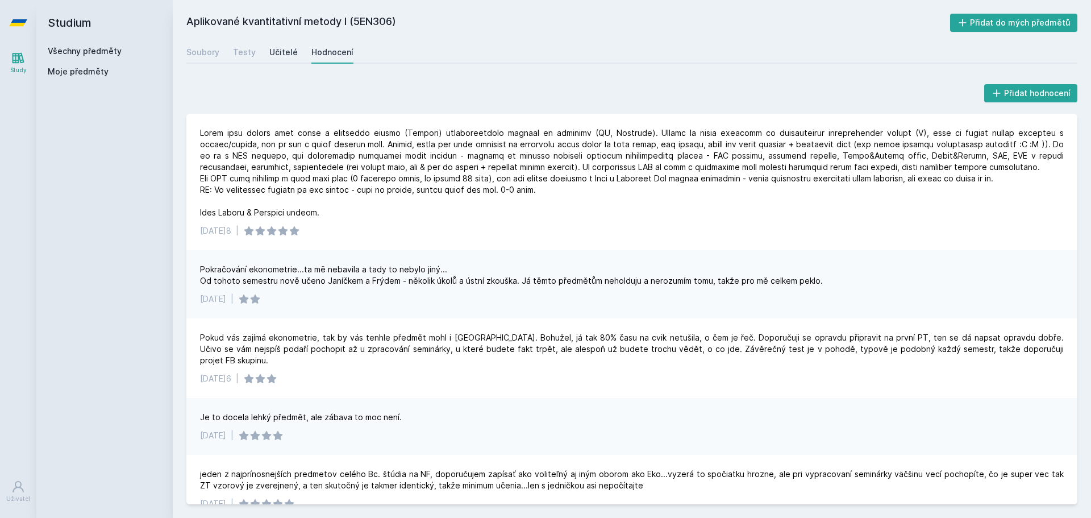
click at [286, 48] on div "Učitelé" at bounding box center [283, 52] width 28 height 11
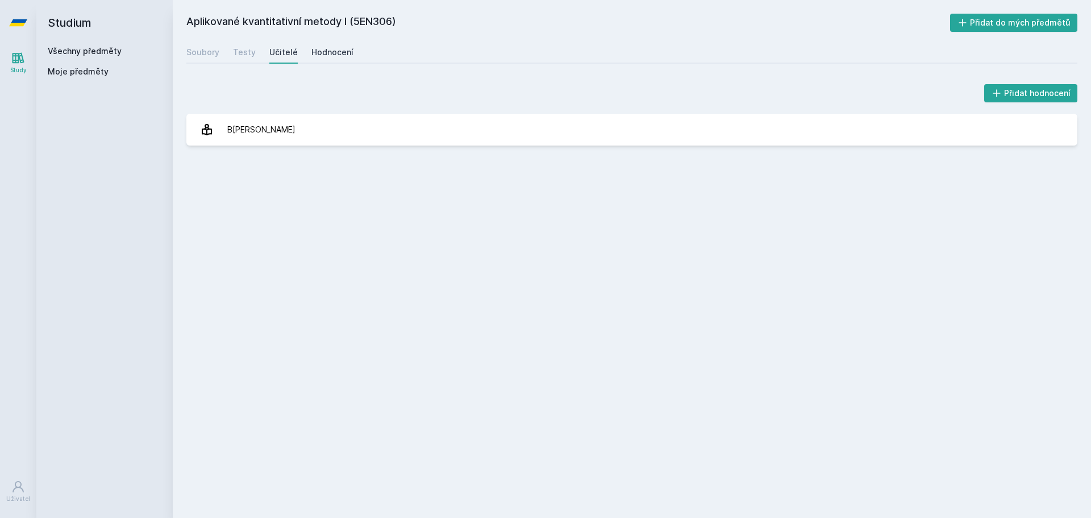
click at [335, 48] on div "Hodnocení" at bounding box center [332, 52] width 42 height 11
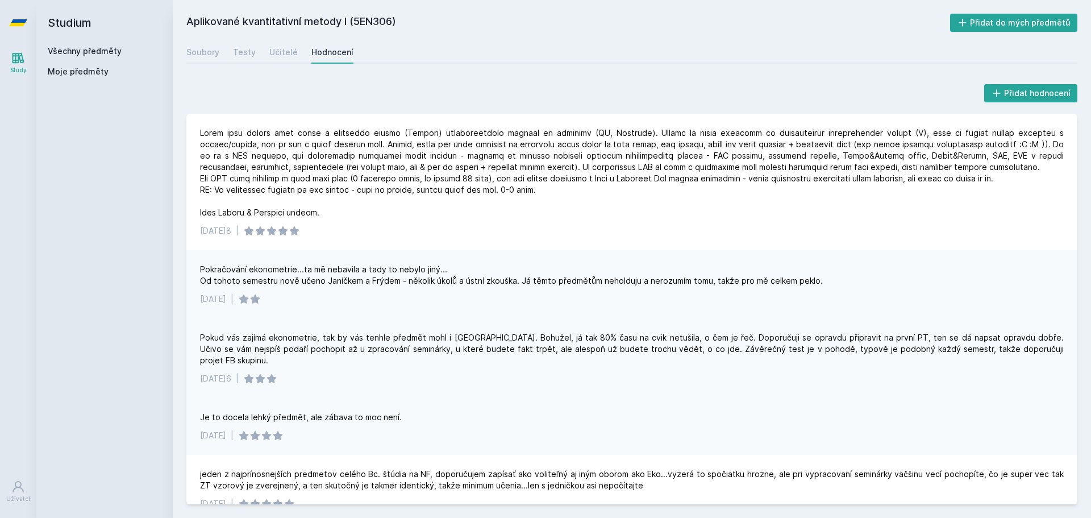
click at [278, 332] on div "Pokud vás zajímá ekonometrie, tak by vás tenhle předmět mohl i bavit. Bohužel, …" at bounding box center [632, 349] width 864 height 34
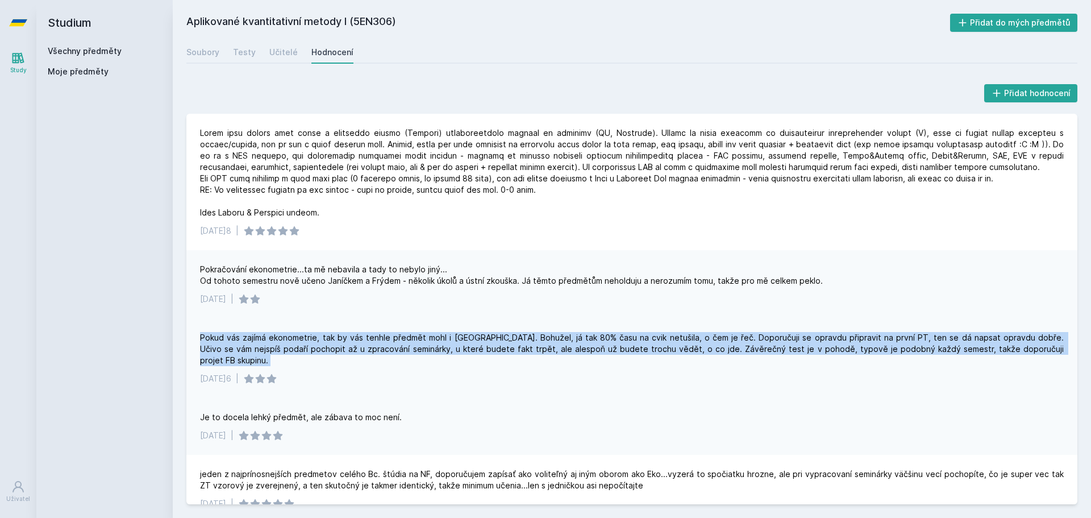
click at [278, 332] on div "Pokud vás zajímá ekonometrie, tak by vás tenhle předmět mohl i bavit. Bohužel, …" at bounding box center [632, 349] width 864 height 34
click at [448, 352] on div "Pokud vás zajímá ekonometrie, tak by vás tenhle předmět mohl i bavit. Bohužel, …" at bounding box center [632, 349] width 864 height 34
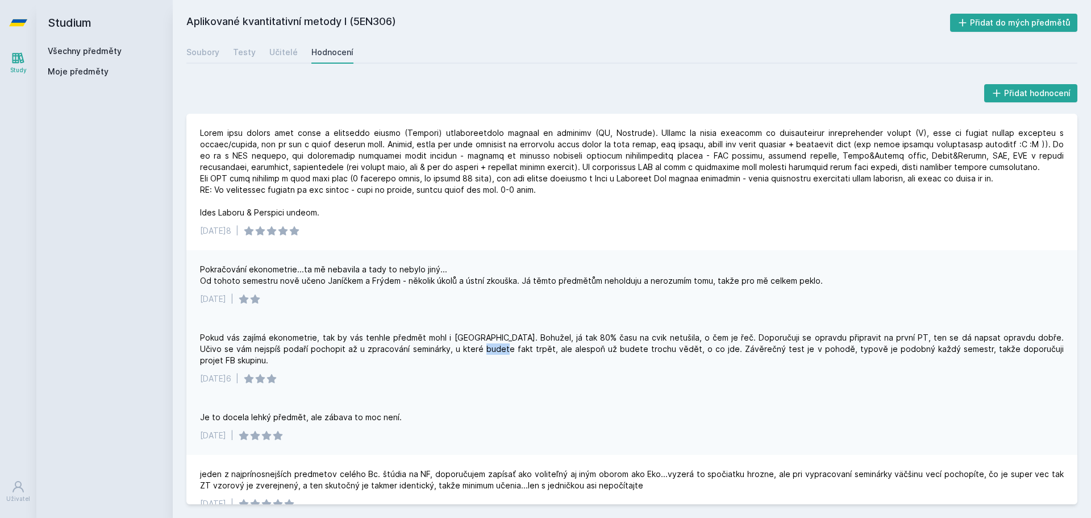
click at [448, 352] on div "Pokud vás zajímá ekonometrie, tak by vás tenhle předmět mohl i bavit. Bohužel, …" at bounding box center [632, 349] width 864 height 34
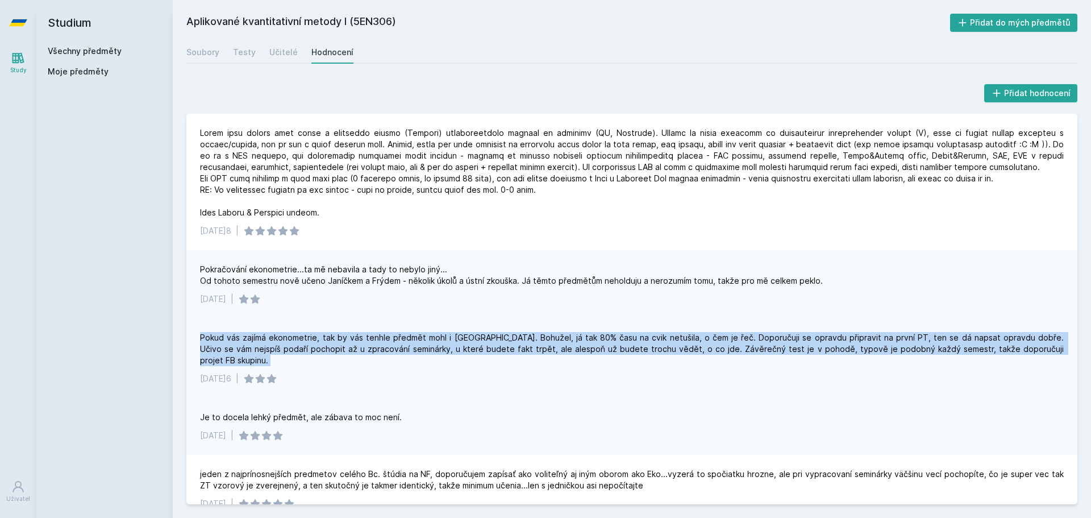
click at [448, 352] on div "Pokud vás zajímá ekonometrie, tak by vás tenhle předmět mohl i bavit. Bohužel, …" at bounding box center [632, 349] width 864 height 34
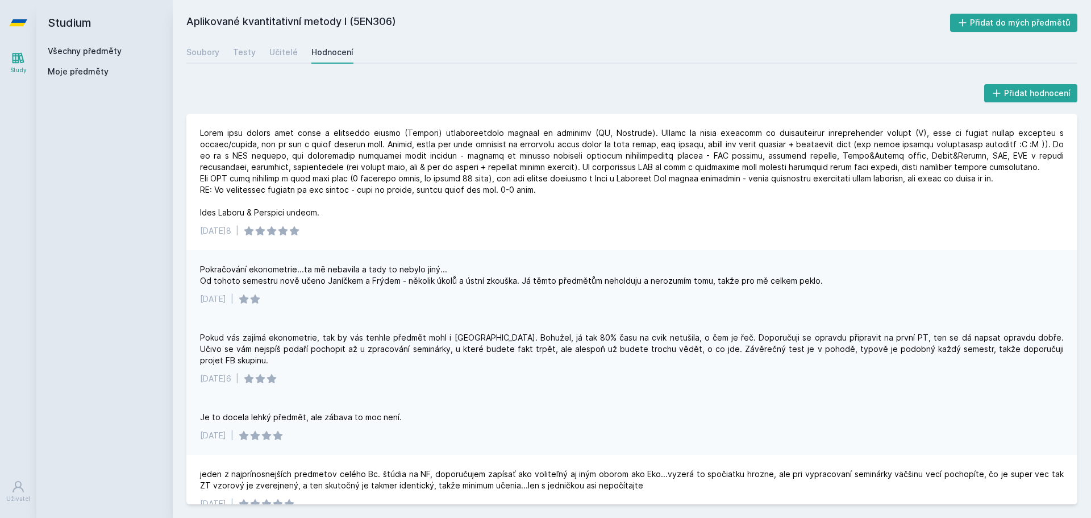
click at [459, 373] on div "16. 12. 2016 |" at bounding box center [632, 378] width 864 height 11
click at [476, 337] on div "Pokud vás zajímá ekonometrie, tak by vás tenhle předmět mohl i bavit. Bohužel, …" at bounding box center [632, 349] width 864 height 34
drag, startPoint x: 465, startPoint y: 337, endPoint x: 197, endPoint y: 343, distance: 268.3
click at [197, 343] on div "Pokud vás zajímá ekonometrie, tak by vás tenhle předmět mohl i bavit. Bohužel, …" at bounding box center [631, 358] width 891 height 80
drag, startPoint x: 599, startPoint y: 336, endPoint x: 609, endPoint y: 336, distance: 9.7
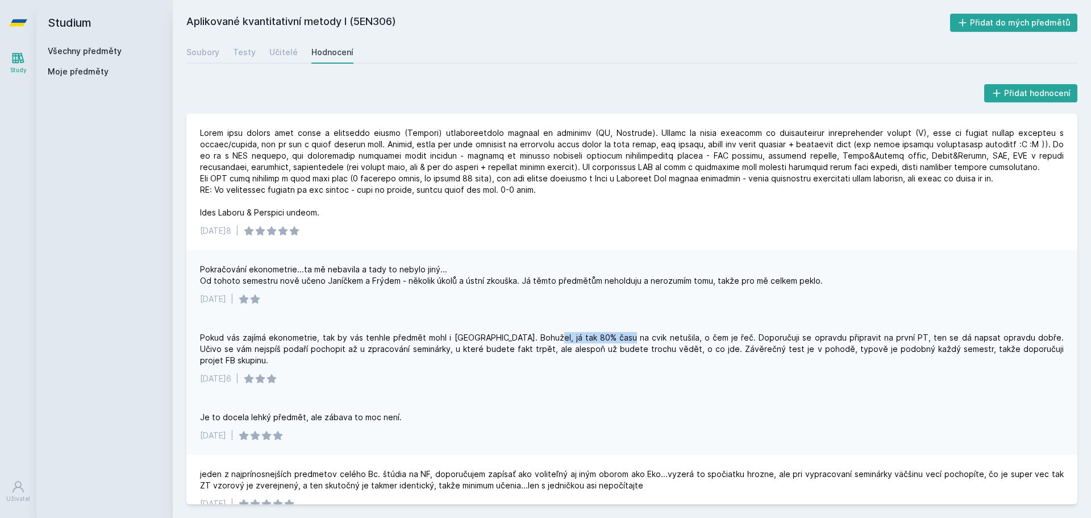
click at [609, 336] on div "Pokud vás zajímá ekonometrie, tak by vás tenhle předmět mohl i bavit. Bohužel, …" at bounding box center [632, 349] width 864 height 34
drag, startPoint x: 484, startPoint y: 338, endPoint x: 586, endPoint y: 337, distance: 101.7
click at [586, 337] on div "Pokud vás zajímá ekonometrie, tak by vás tenhle předmět mohl i bavit. Bohužel, …" at bounding box center [632, 349] width 864 height 34
drag, startPoint x: 630, startPoint y: 337, endPoint x: 684, endPoint y: 337, distance: 54.0
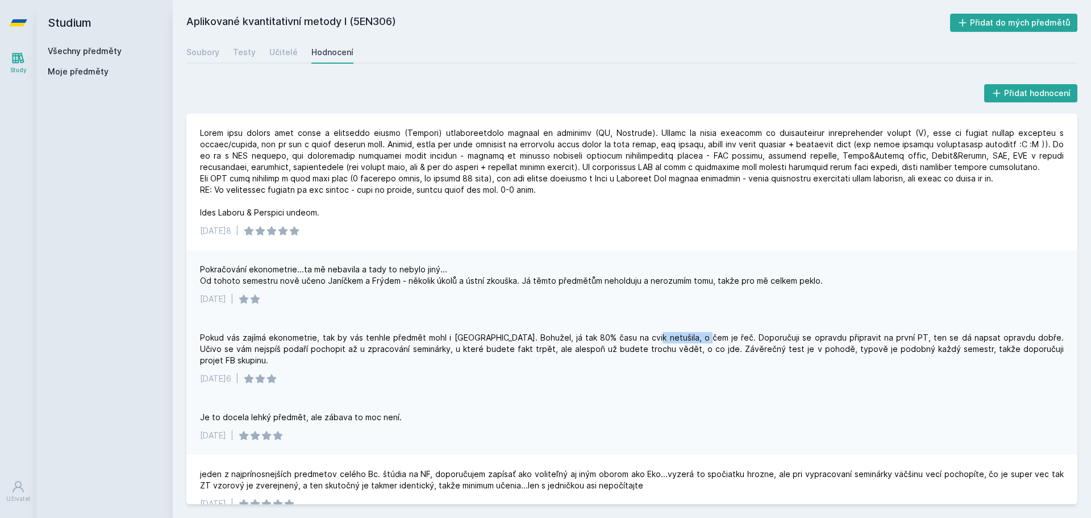
click at [684, 337] on div "Pokud vás zajímá ekonometrie, tak by vás tenhle předmět mohl i bavit. Bohužel, …" at bounding box center [632, 349] width 864 height 34
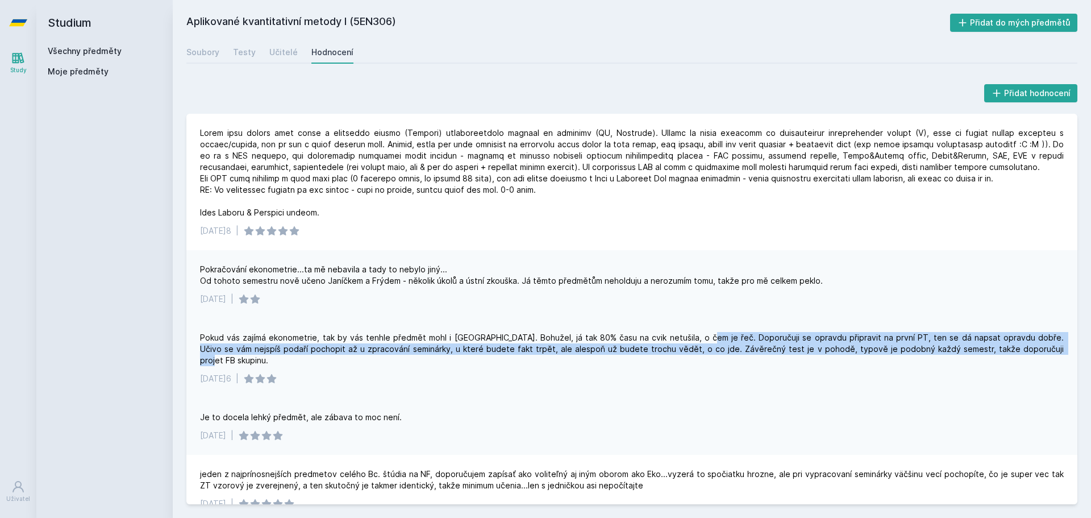
drag, startPoint x: 686, startPoint y: 335, endPoint x: 994, endPoint y: 349, distance: 308.3
click at [994, 349] on div "Pokud vás zajímá ekonometrie, tak by vás tenhle předmět mohl i bavit. Bohužel, …" at bounding box center [632, 349] width 864 height 34
click at [924, 349] on div "Pokud vás zajímá ekonometrie, tak by vás tenhle předmět mohl i bavit. Bohužel, …" at bounding box center [632, 349] width 864 height 34
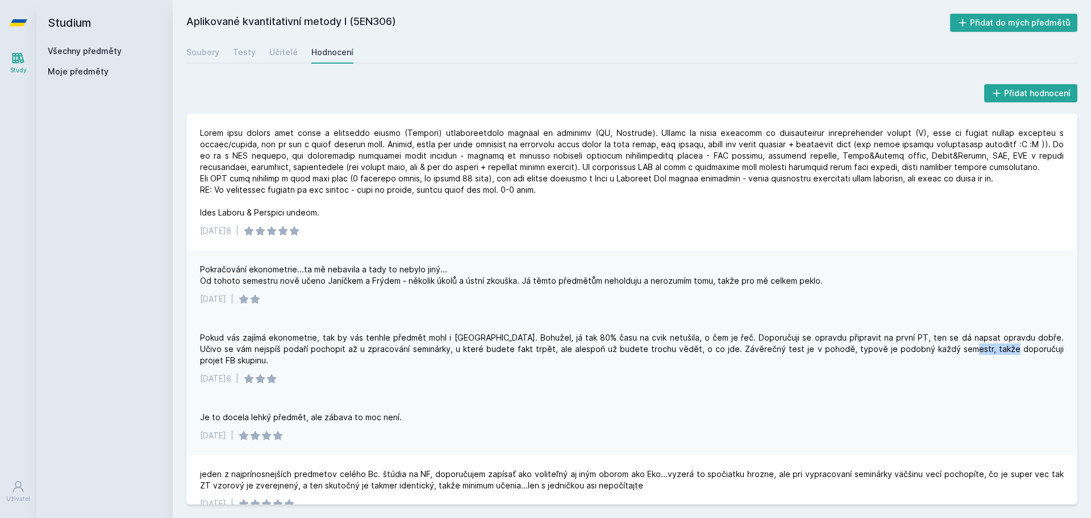
click at [924, 349] on div "Pokud vás zajímá ekonometrie, tak by vás tenhle předmět mohl i bavit. Bohužel, …" at bounding box center [632, 349] width 864 height 34
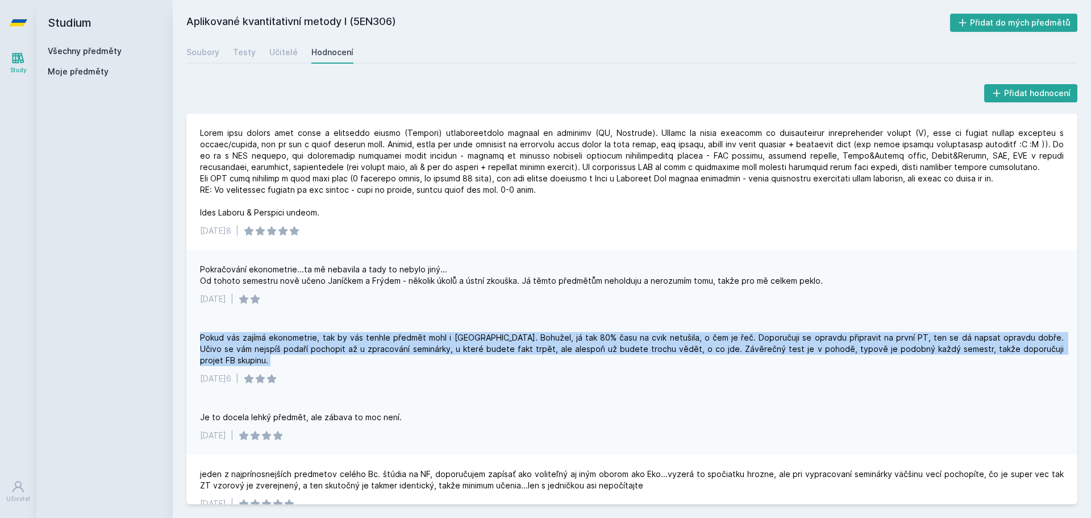
click at [924, 349] on div "Pokud vás zajímá ekonometrie, tak by vás tenhle předmět mohl i bavit. Bohužel, …" at bounding box center [632, 349] width 864 height 34
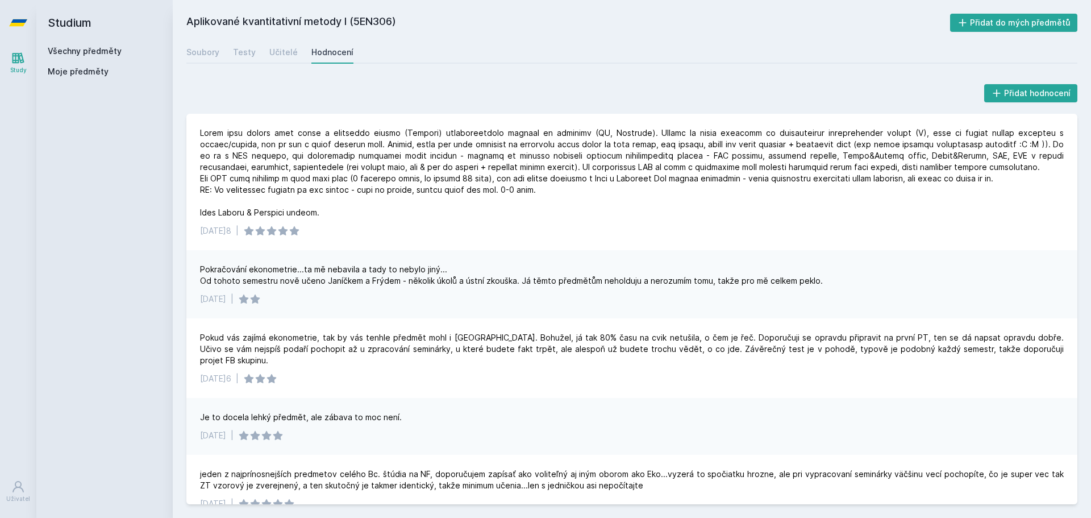
click at [254, 273] on div "Pokračování ekonometrie...ta mě nebavila a tady to nebylo jiný... Od tohoto sem…" at bounding box center [511, 275] width 623 height 23
click at [327, 279] on div "Pokračování ekonometrie...ta mě nebavila a tady to nebylo jiný... Od tohoto sem…" at bounding box center [511, 275] width 623 height 23
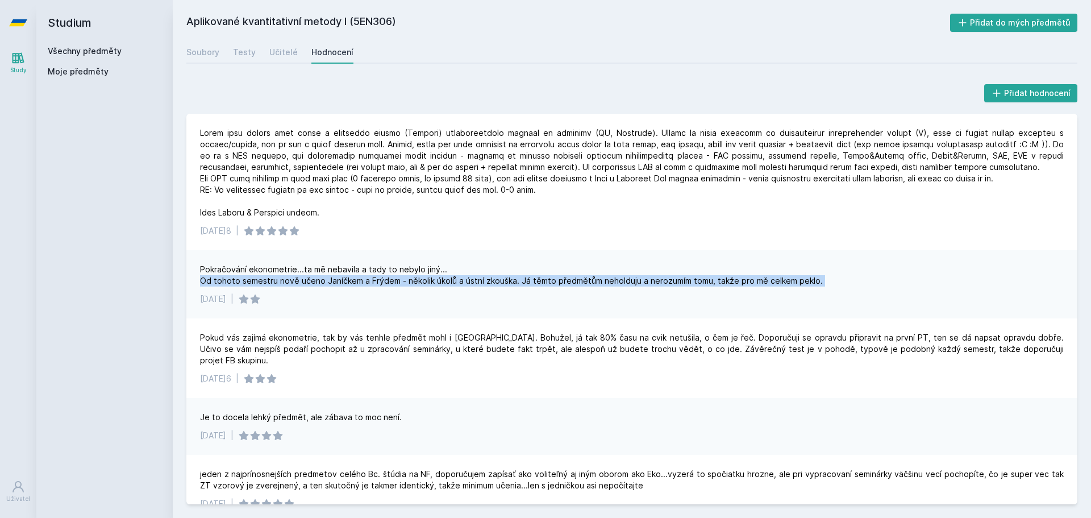
click at [327, 279] on div "Pokračování ekonometrie...ta mě nebavila a tady to nebylo jiný... Od tohoto sem…" at bounding box center [511, 275] width 623 height 23
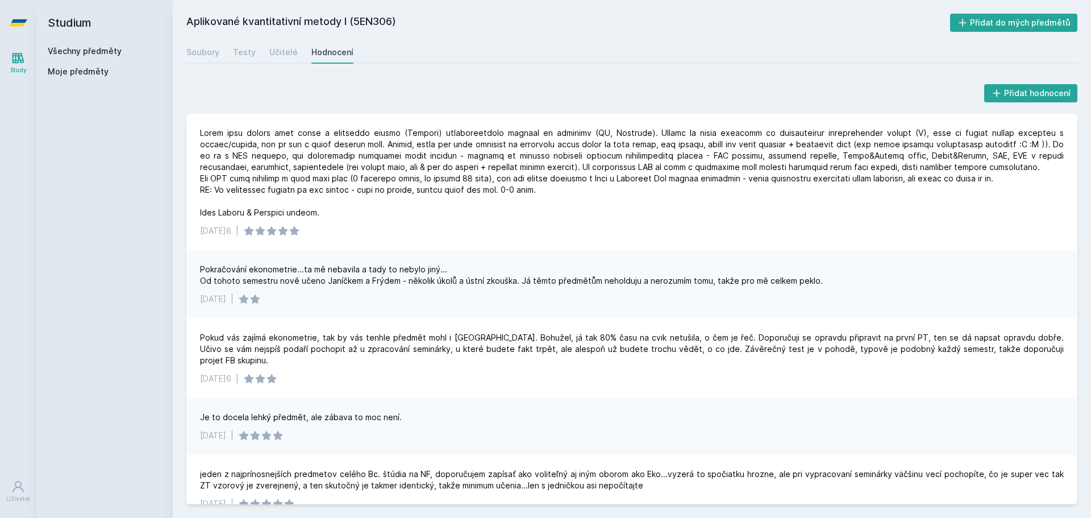
click at [327, 270] on div "Pokračování ekonometrie...ta mě nebavila a tady to nebylo jiný... Od tohoto sem…" at bounding box center [511, 275] width 623 height 23
click at [358, 274] on div "Pokračování ekonometrie...ta mě nebavila a tady to nebylo jiný... Od tohoto sem…" at bounding box center [511, 275] width 623 height 23
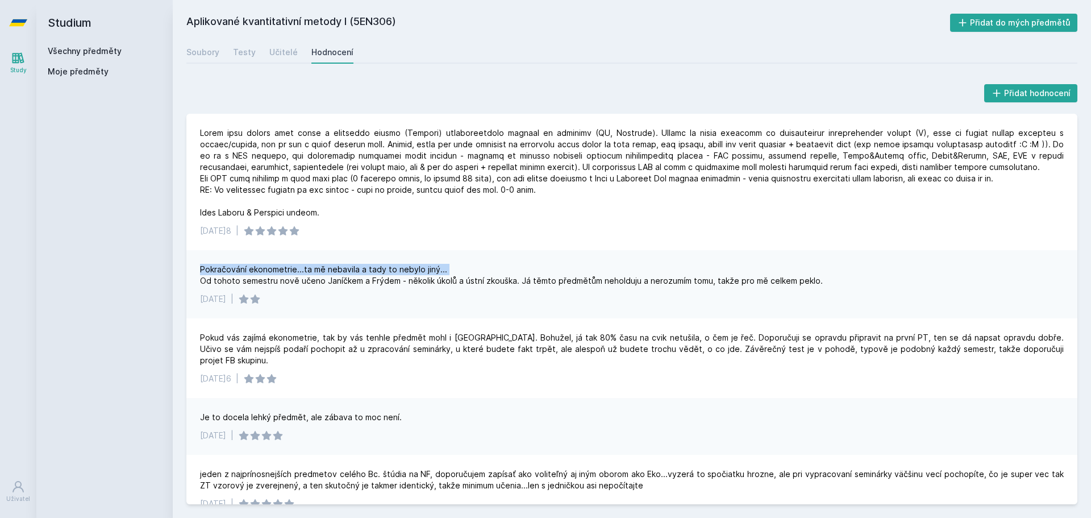
click at [358, 274] on div "Pokračování ekonometrie...ta mě nebavila a tady to nebylo jiný... Od tohoto sem…" at bounding box center [511, 275] width 623 height 23
click at [226, 282] on div "Pokračování ekonometrie...ta mě nebavila a tady to nebylo jiný... Od tohoto sem…" at bounding box center [511, 275] width 623 height 23
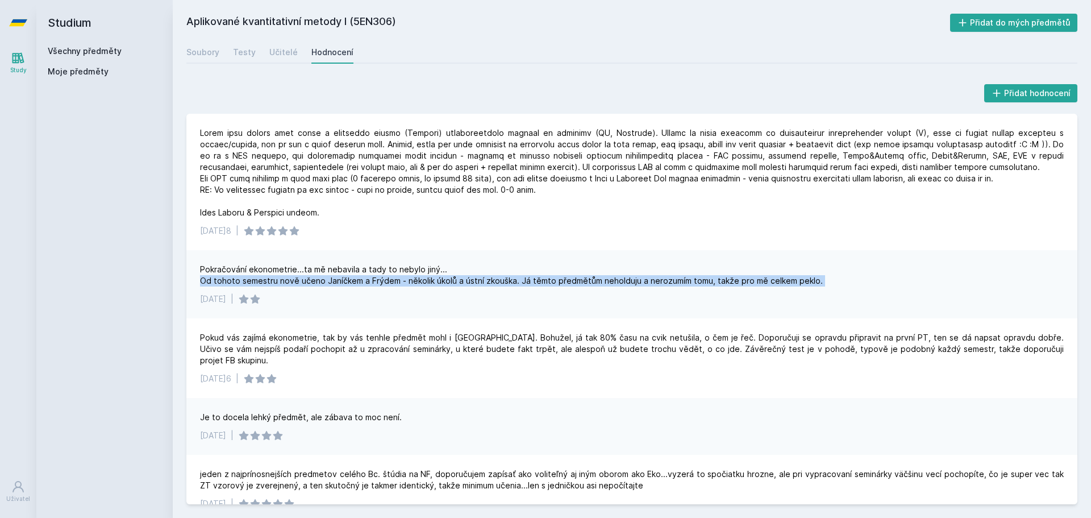
click at [226, 282] on div "Pokračování ekonometrie...ta mě nebavila a tady to nebylo jiný... Od tohoto sem…" at bounding box center [511, 275] width 623 height 23
click at [349, 279] on div "Pokračování ekonometrie...ta mě nebavila a tady to nebylo jiný... Od tohoto sem…" at bounding box center [511, 275] width 623 height 23
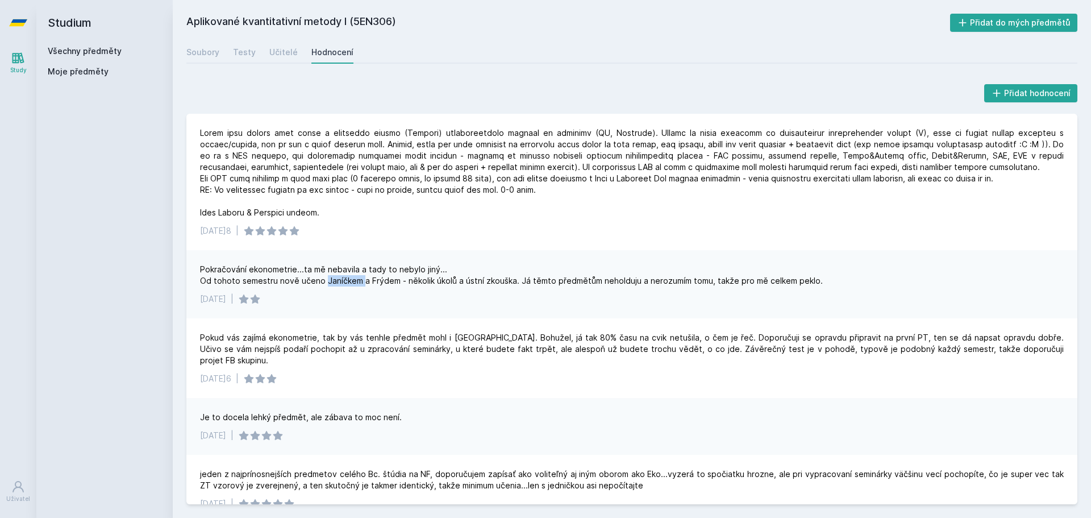
click at [349, 279] on div "Pokračování ekonometrie...ta mě nebavila a tady to nebylo jiný... Od tohoto sem…" at bounding box center [511, 275] width 623 height 23
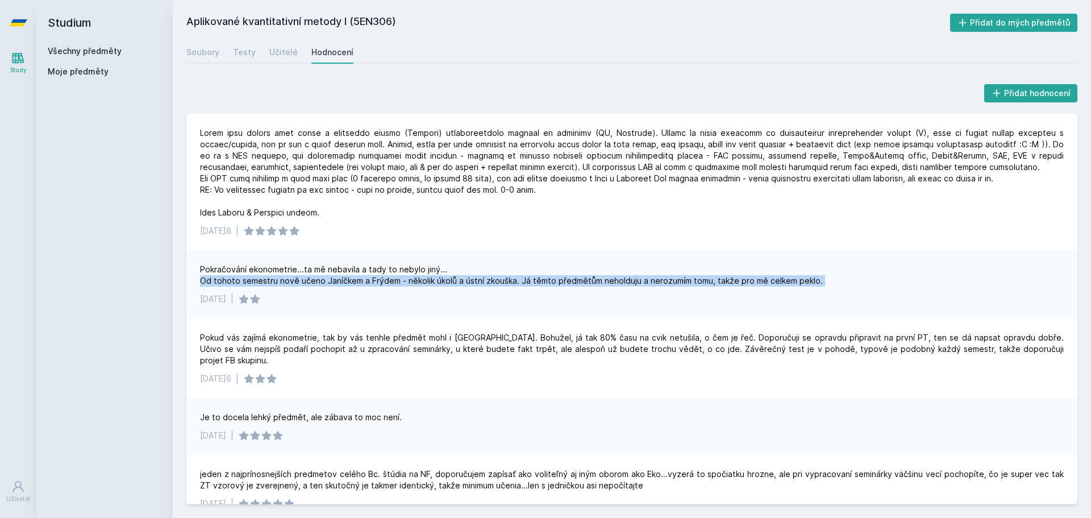
click at [349, 279] on div "Pokračování ekonometrie...ta mě nebavila a tady to nebylo jiný... Od tohoto sem…" at bounding box center [511, 275] width 623 height 23
click at [425, 278] on div "Pokračování ekonometrie...ta mě nebavila a tady to nebylo jiný... Od tohoto sem…" at bounding box center [511, 275] width 623 height 23
drag, startPoint x: 400, startPoint y: 278, endPoint x: 700, endPoint y: 283, distance: 299.5
click at [700, 283] on div "Pokračování ekonometrie...ta mě nebavila a tady to nebylo jiný... Od tohoto sem…" at bounding box center [511, 275] width 623 height 23
click at [631, 280] on div "Pokračování ekonometrie...ta mě nebavila a tady to nebylo jiný... Od tohoto sem…" at bounding box center [511, 275] width 623 height 23
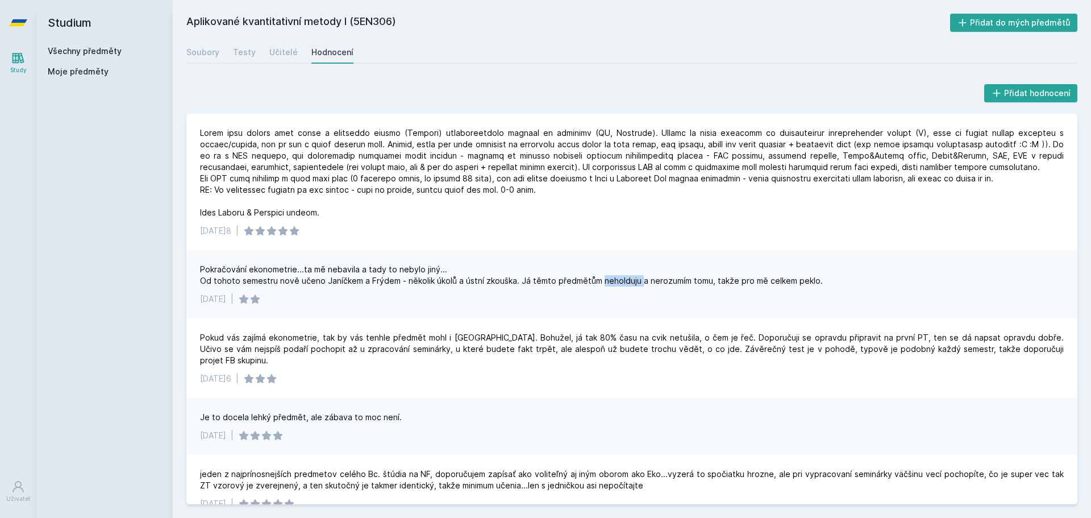
click at [631, 280] on div "Pokračování ekonometrie...ta mě nebavila a tady to nebylo jiný... Od tohoto sem…" at bounding box center [511, 275] width 623 height 23
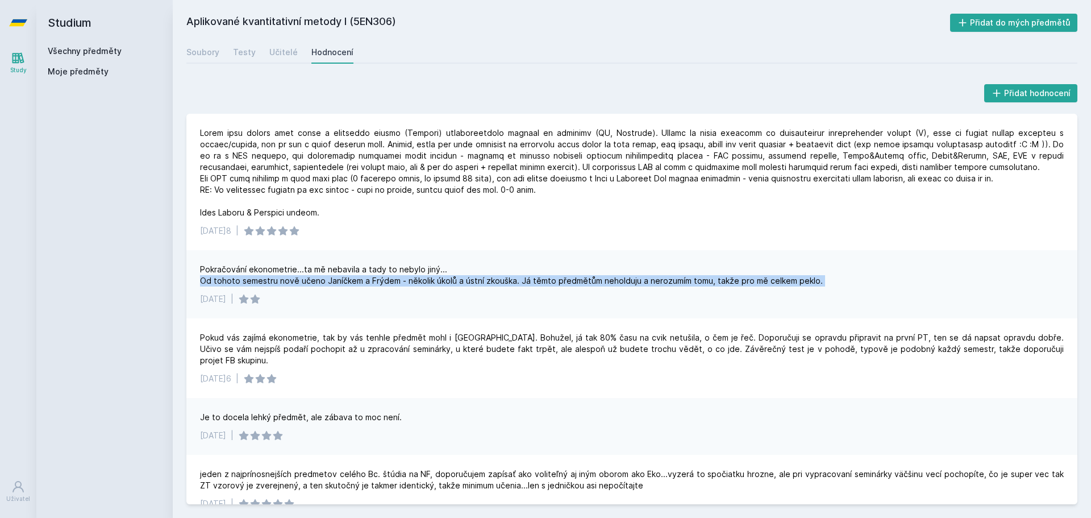
click at [631, 280] on div "Pokračování ekonometrie...ta mě nebavila a tady to nebylo jiný... Od tohoto sem…" at bounding box center [511, 275] width 623 height 23
click at [633, 285] on div "Pokračování ekonometrie...ta mě nebavila a tady to nebylo jiný... Od tohoto sem…" at bounding box center [511, 275] width 623 height 23
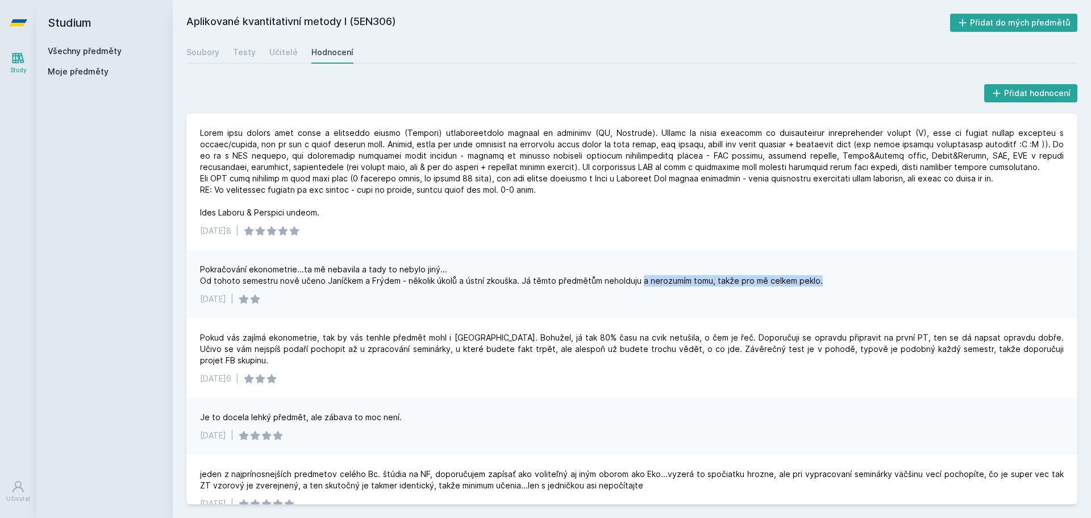
drag, startPoint x: 638, startPoint y: 278, endPoint x: 818, endPoint y: 281, distance: 180.2
click at [818, 281] on div "Pokračování ekonometrie...ta mě nebavila a tady to nebylo jiný... Od tohoto sem…" at bounding box center [632, 275] width 864 height 23
click at [502, 289] on div "Pokračování ekonometrie...ta mě nebavila a tady to nebylo jiný... Od tohoto sem…" at bounding box center [631, 284] width 891 height 68
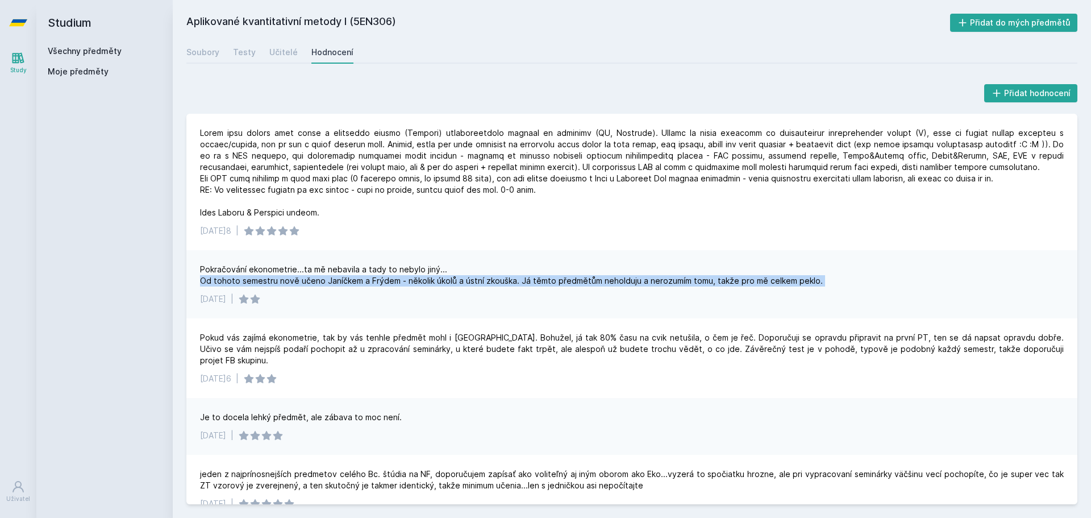
click at [502, 289] on div "Pokračování ekonometrie...ta mě nebavila a tady to nebylo jiný... Od tohoto sem…" at bounding box center [631, 284] width 891 height 68
click at [513, 284] on div "Pokračování ekonometrie...ta mě nebavila a tady to nebylo jiný... Od tohoto sem…" at bounding box center [511, 275] width 623 height 23
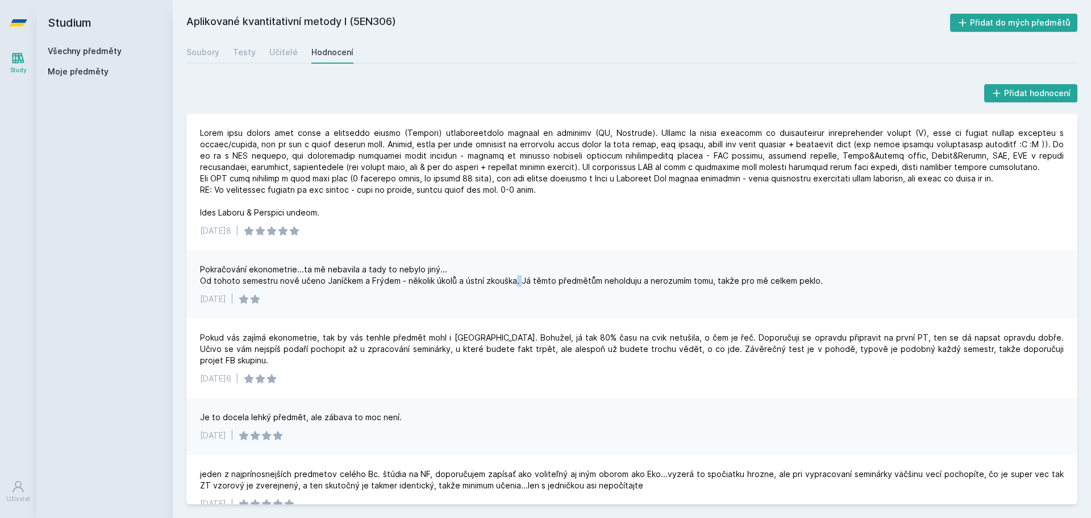
click at [513, 284] on div "Pokračování ekonometrie...ta mě nebavila a tady to nebylo jiný... Od tohoto sem…" at bounding box center [511, 275] width 623 height 23
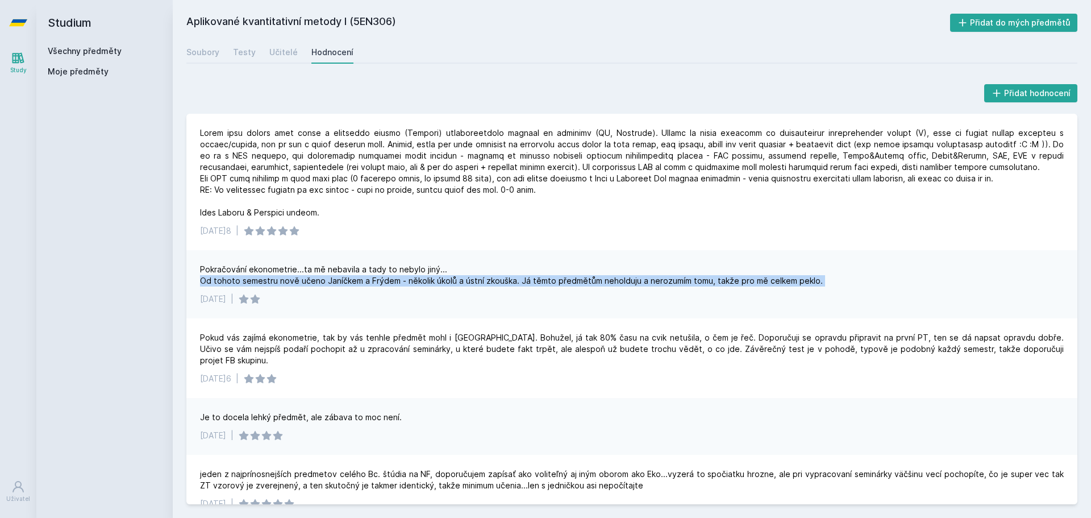
click at [513, 284] on div "Pokračování ekonometrie...ta mě nebavila a tady to nebylo jiný... Od tohoto sem…" at bounding box center [511, 275] width 623 height 23
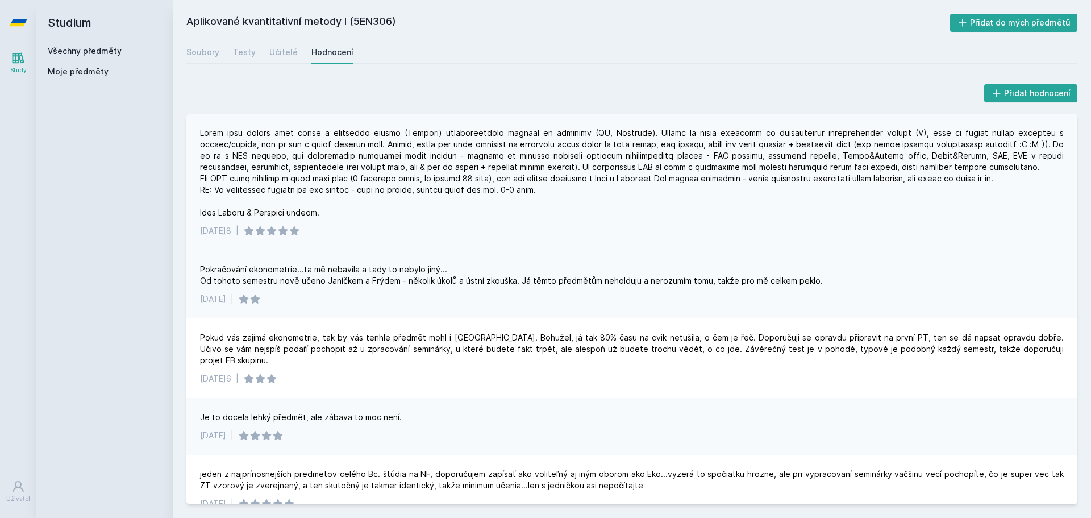
click at [239, 157] on div at bounding box center [632, 172] width 864 height 91
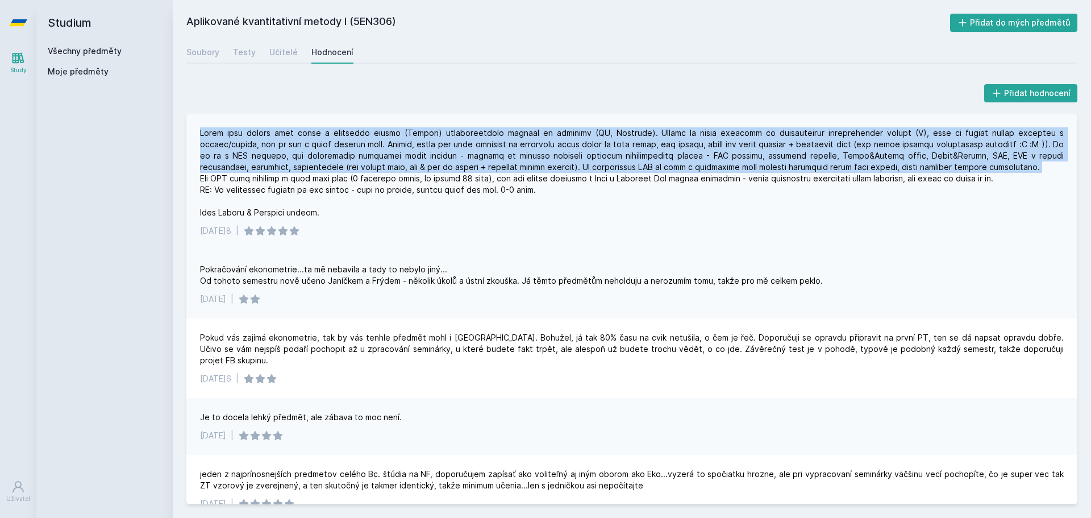
click at [239, 157] on div at bounding box center [632, 172] width 864 height 91
click at [444, 164] on div at bounding box center [632, 172] width 864 height 91
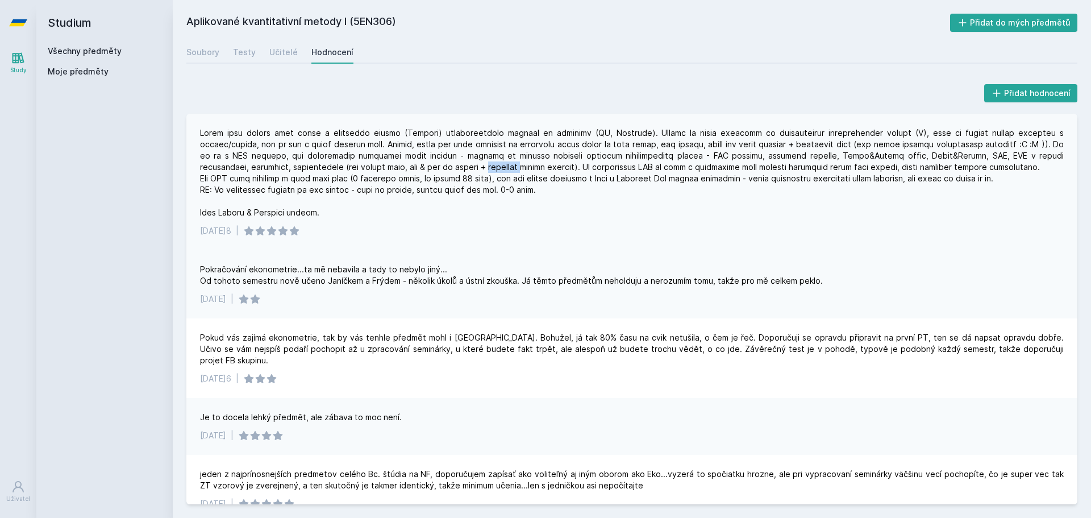
click at [444, 164] on div at bounding box center [632, 172] width 864 height 91
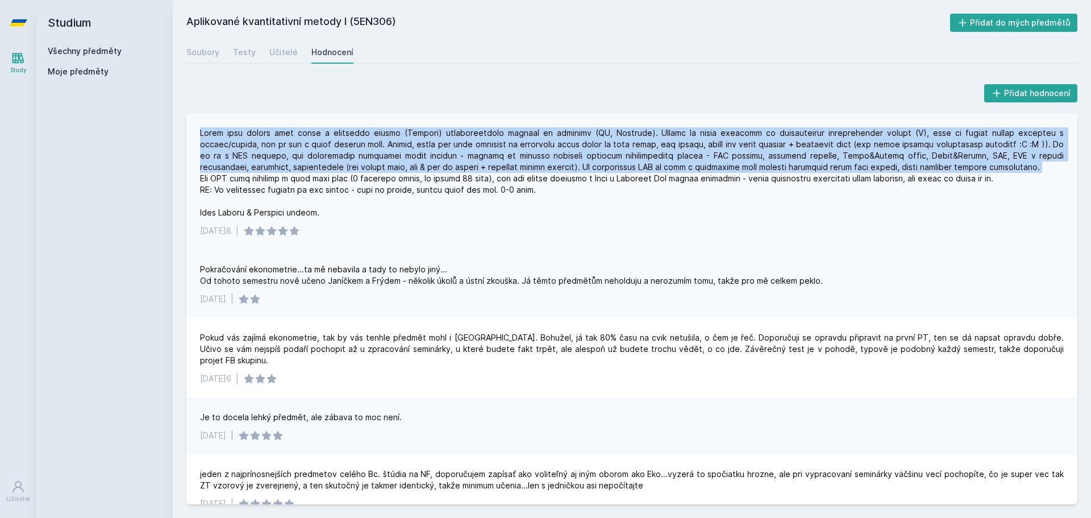
click at [444, 164] on div at bounding box center [632, 172] width 864 height 91
click at [484, 163] on div at bounding box center [632, 172] width 864 height 91
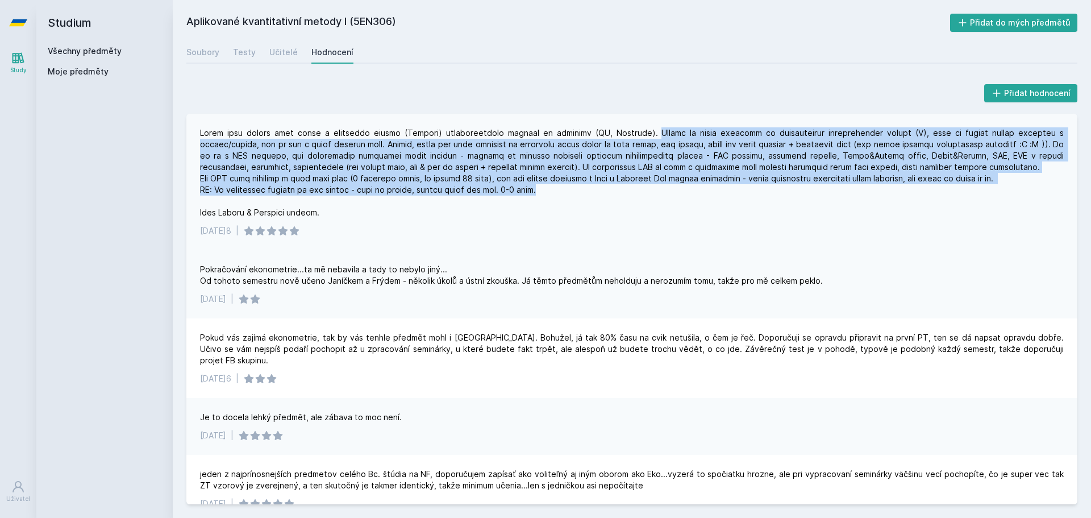
drag, startPoint x: 655, startPoint y: 133, endPoint x: 884, endPoint y: 188, distance: 235.0
click at [884, 188] on div at bounding box center [632, 172] width 864 height 91
click at [742, 161] on div at bounding box center [632, 172] width 864 height 91
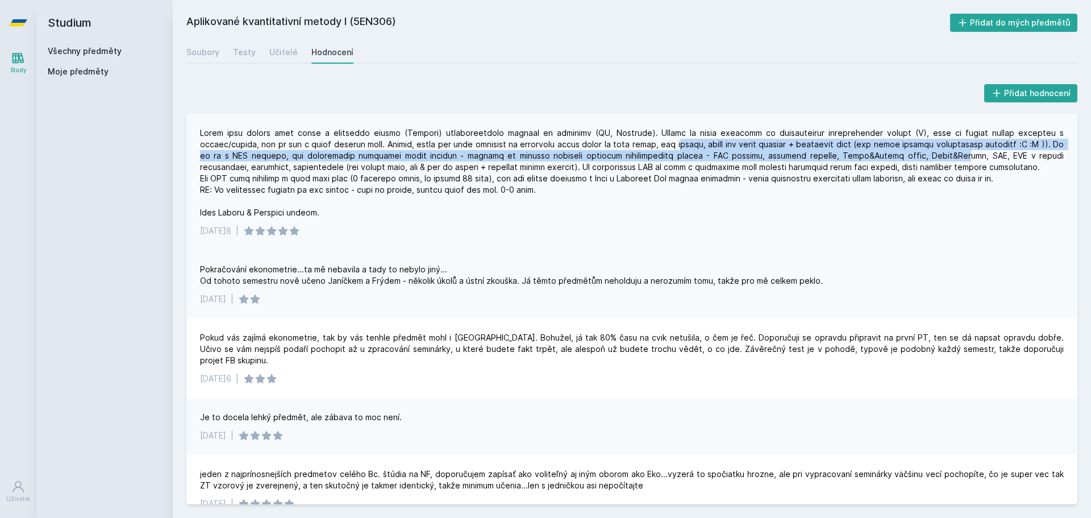
drag, startPoint x: 671, startPoint y: 139, endPoint x: 923, endPoint y: 156, distance: 252.9
click at [923, 156] on div at bounding box center [632, 172] width 864 height 91
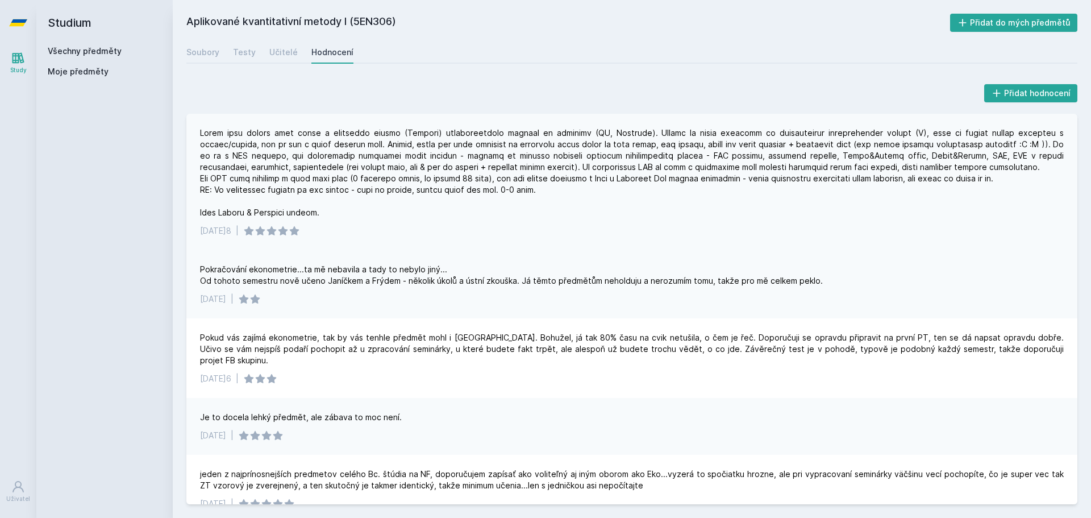
click at [931, 153] on div at bounding box center [632, 172] width 864 height 91
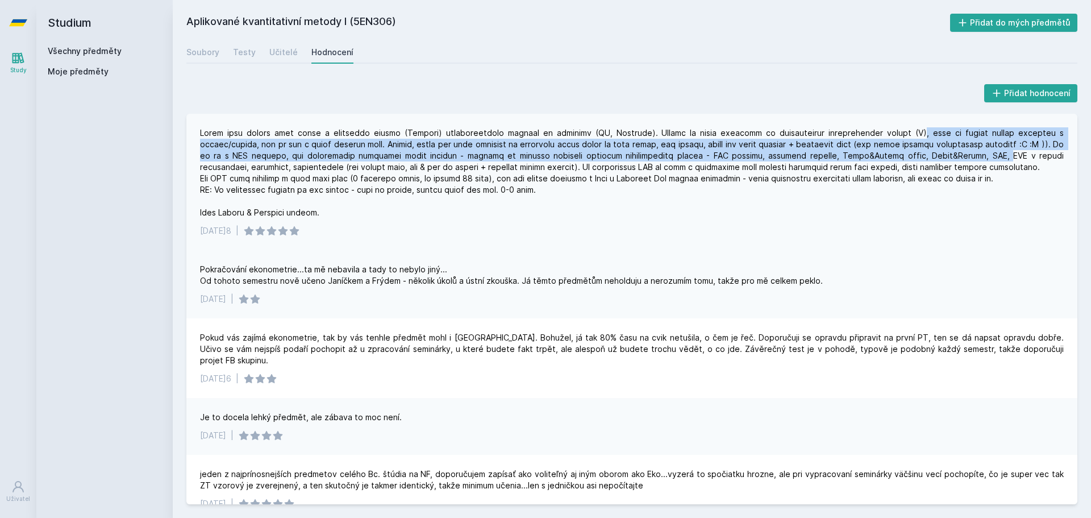
drag, startPoint x: 922, startPoint y: 131, endPoint x: 964, endPoint y: 151, distance: 46.5
click at [964, 151] on div at bounding box center [632, 172] width 864 height 91
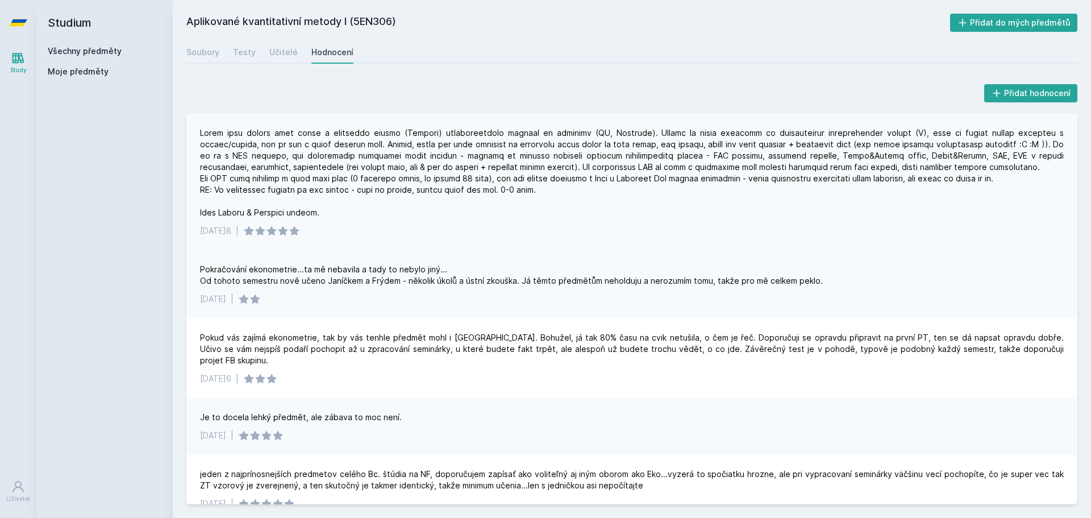
click at [904, 165] on div at bounding box center [632, 172] width 864 height 91
drag, startPoint x: 256, startPoint y: 143, endPoint x: 933, endPoint y: 129, distance: 677.0
click at [933, 129] on div at bounding box center [632, 172] width 864 height 91
click at [472, 139] on div at bounding box center [632, 172] width 864 height 91
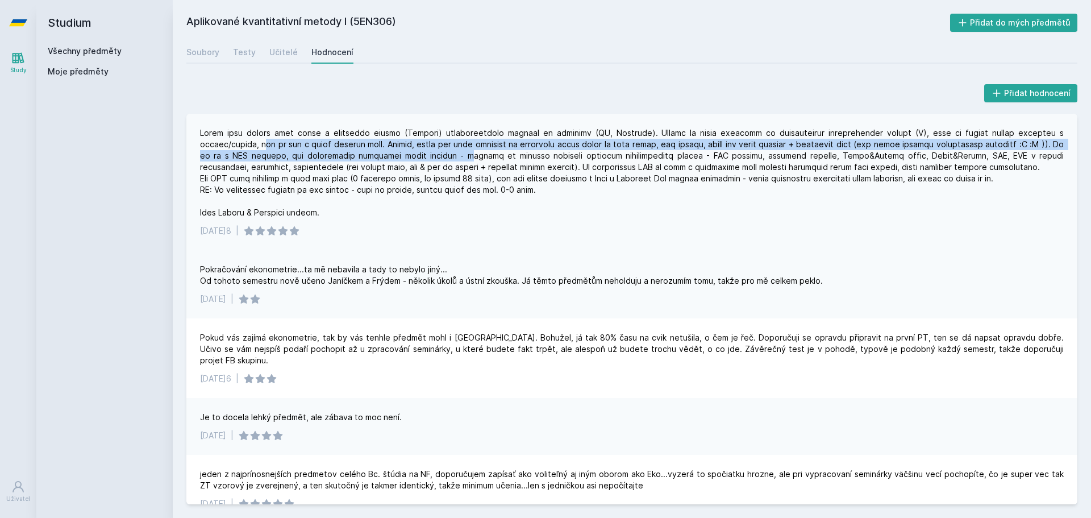
drag, startPoint x: 271, startPoint y: 145, endPoint x: 443, endPoint y: 155, distance: 171.9
click at [443, 155] on div at bounding box center [632, 172] width 864 height 91
click at [414, 156] on div at bounding box center [632, 172] width 864 height 91
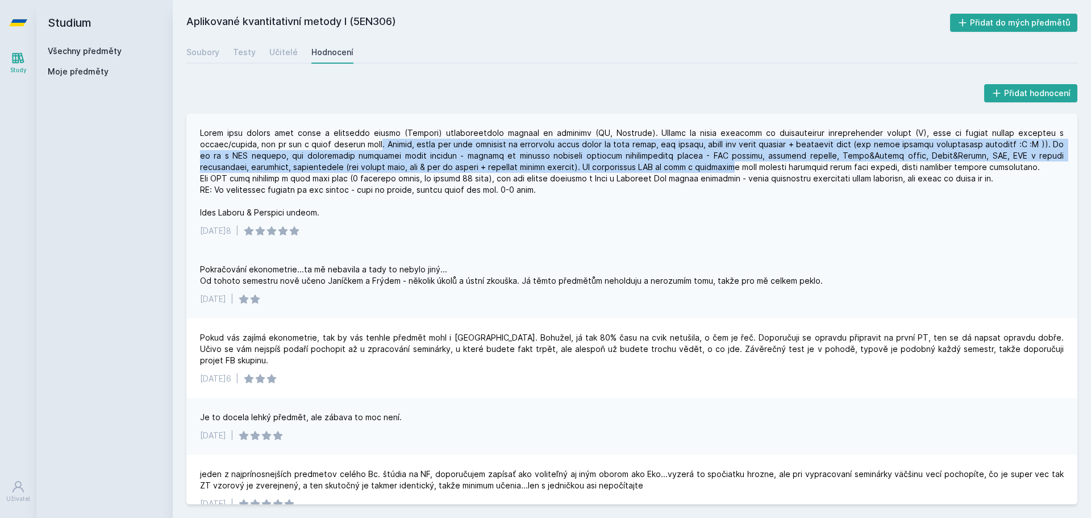
drag, startPoint x: 375, startPoint y: 148, endPoint x: 678, endPoint y: 173, distance: 303.9
click at [678, 173] on div at bounding box center [632, 172] width 864 height 91
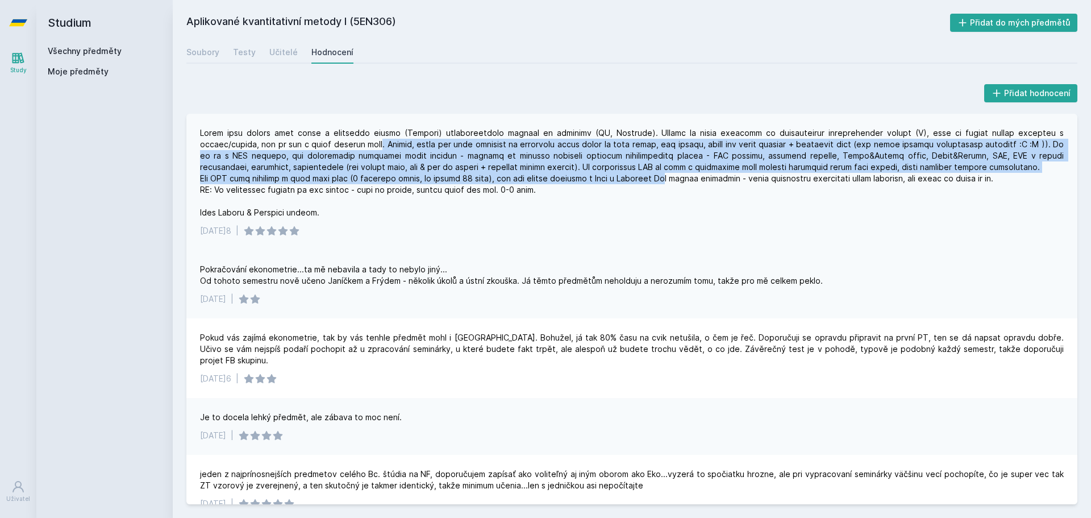
click at [690, 167] on div at bounding box center [632, 172] width 864 height 91
click at [672, 158] on div at bounding box center [632, 172] width 864 height 91
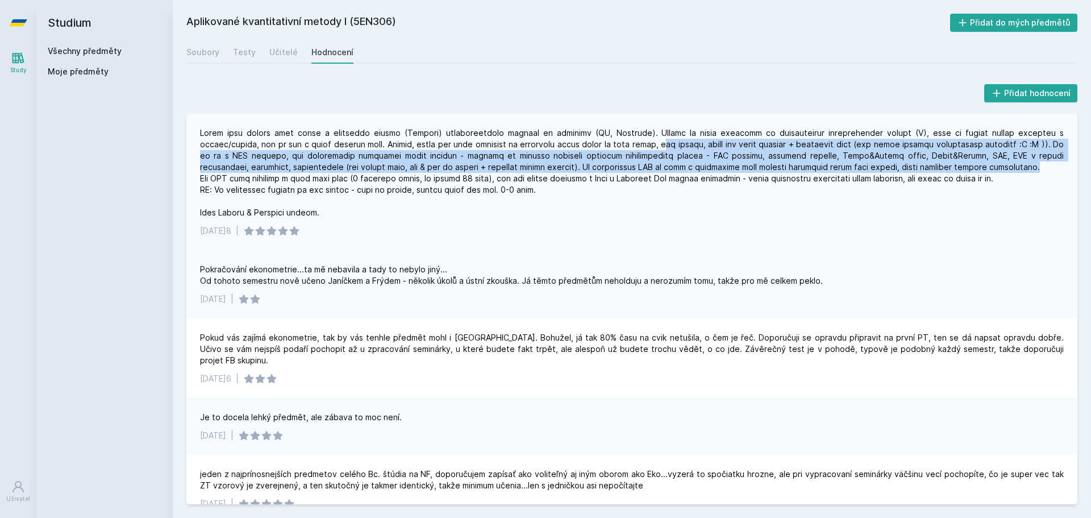
drag, startPoint x: 656, startPoint y: 145, endPoint x: 1058, endPoint y: 164, distance: 402.2
click at [1058, 164] on div "28. 6. 2018 |" at bounding box center [631, 182] width 891 height 136
click at [1055, 164] on div at bounding box center [632, 172] width 864 height 91
drag, startPoint x: 900, startPoint y: 148, endPoint x: 1043, endPoint y: 168, distance: 143.9
click at [1043, 168] on div at bounding box center [632, 172] width 864 height 91
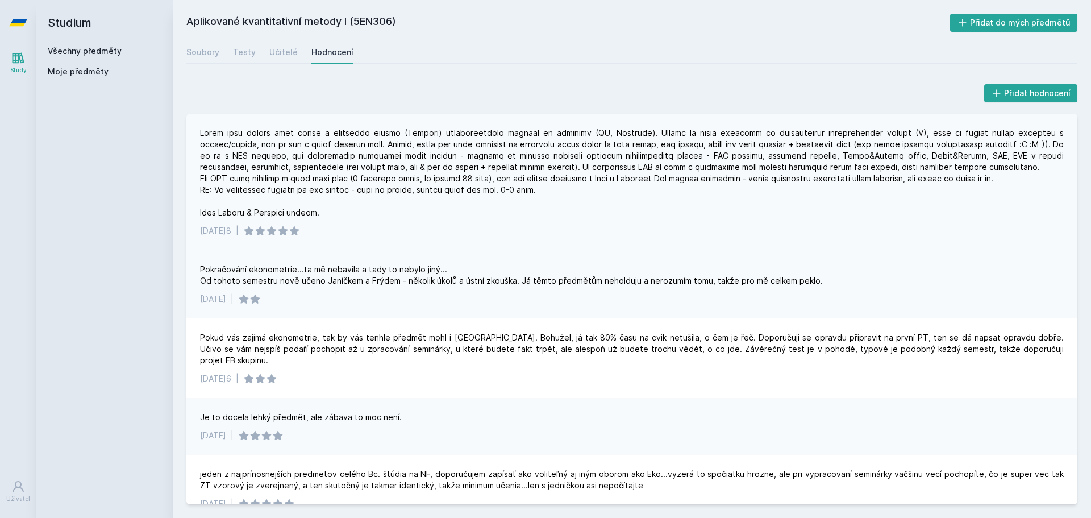
click at [232, 182] on div at bounding box center [632, 172] width 864 height 91
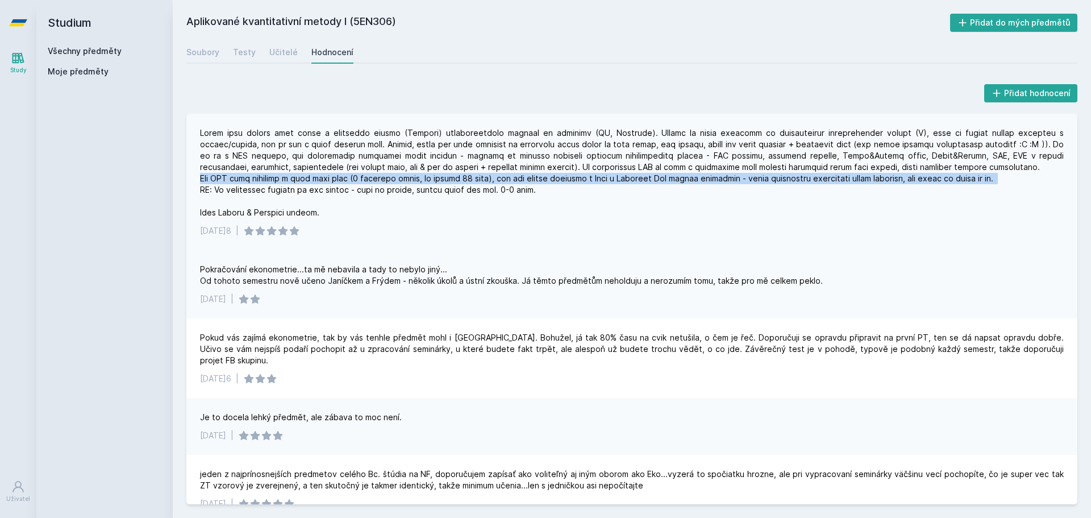
click at [232, 182] on div at bounding box center [632, 172] width 864 height 91
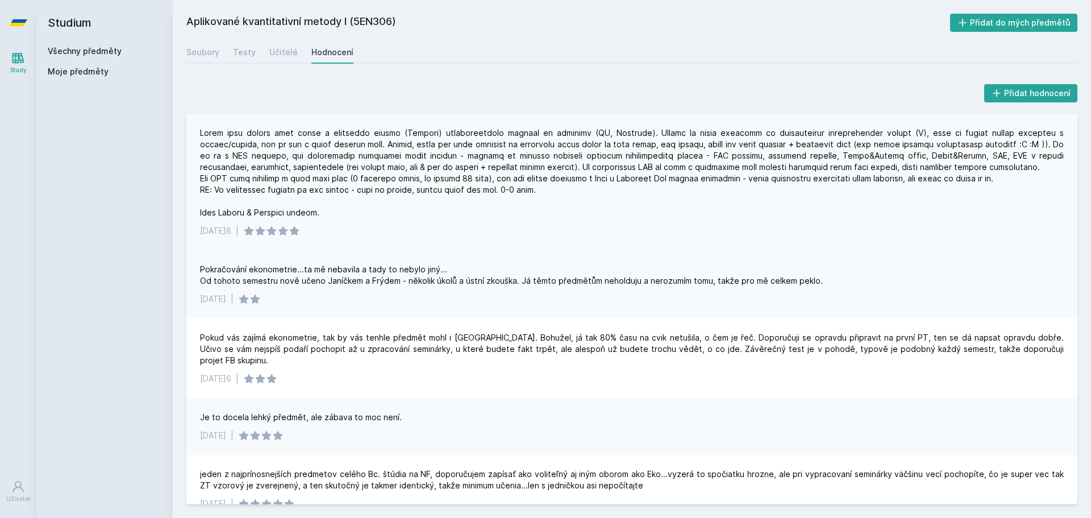
click at [364, 191] on div at bounding box center [632, 172] width 864 height 91
click at [449, 199] on div at bounding box center [632, 172] width 864 height 91
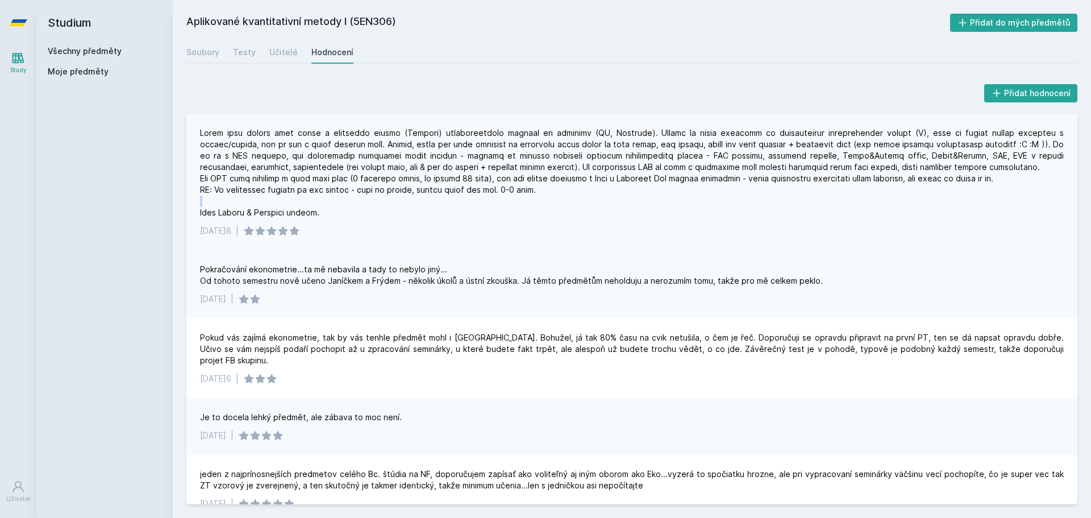
click at [449, 199] on div at bounding box center [632, 172] width 864 height 91
click at [317, 210] on div at bounding box center [632, 172] width 864 height 91
click at [258, 176] on div at bounding box center [632, 172] width 864 height 91
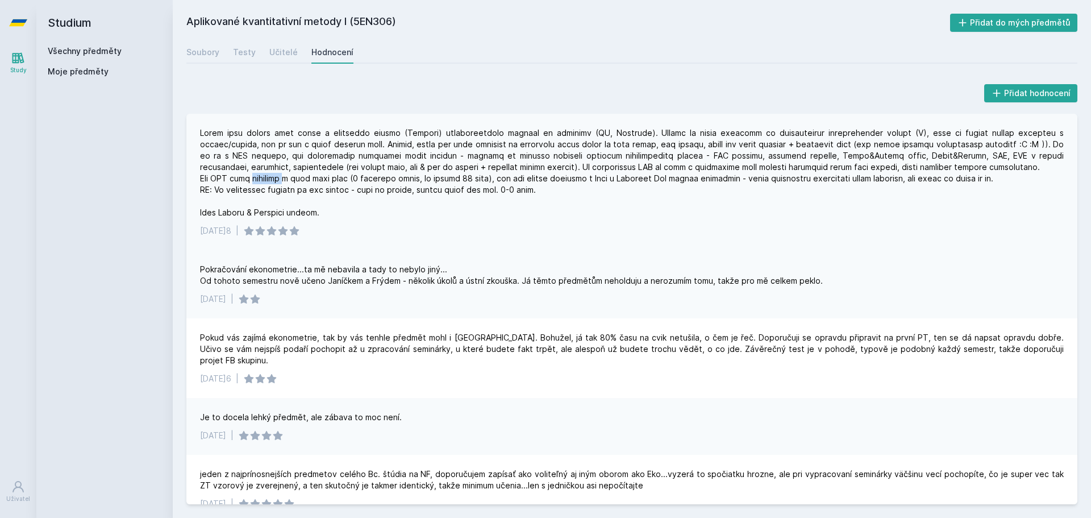
click at [258, 176] on div at bounding box center [632, 172] width 864 height 91
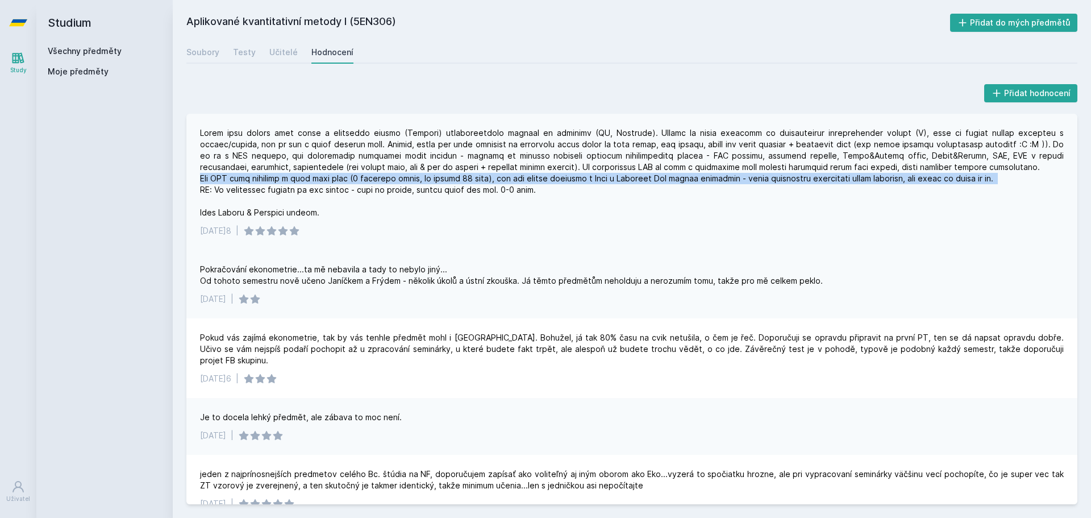
click at [258, 176] on div at bounding box center [632, 172] width 864 height 91
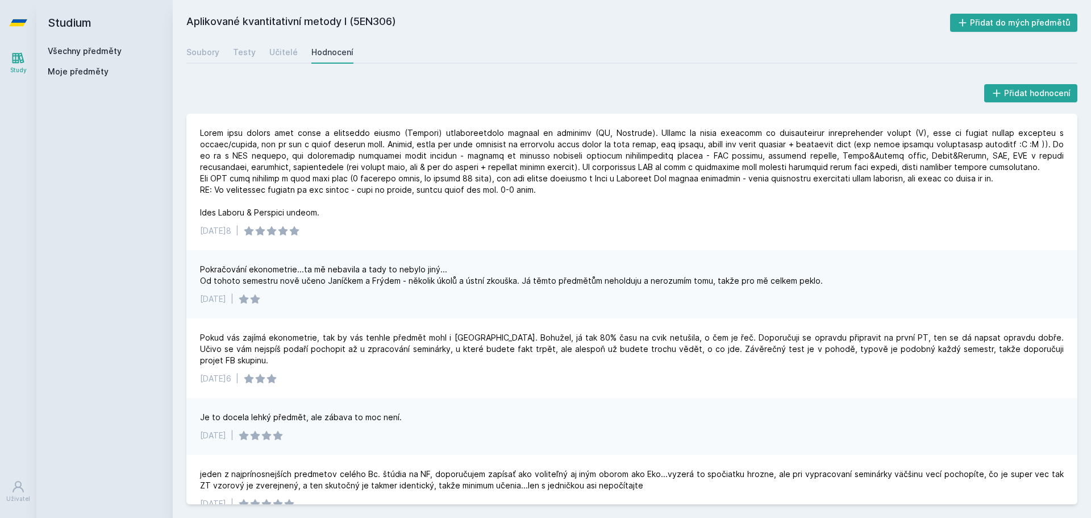
click at [231, 53] on div "Soubory Testy Učitelé Hodnocení" at bounding box center [631, 52] width 891 height 23
click at [215, 56] on div "Soubory" at bounding box center [202, 52] width 33 height 11
